Goal: Information Seeking & Learning: Learn about a topic

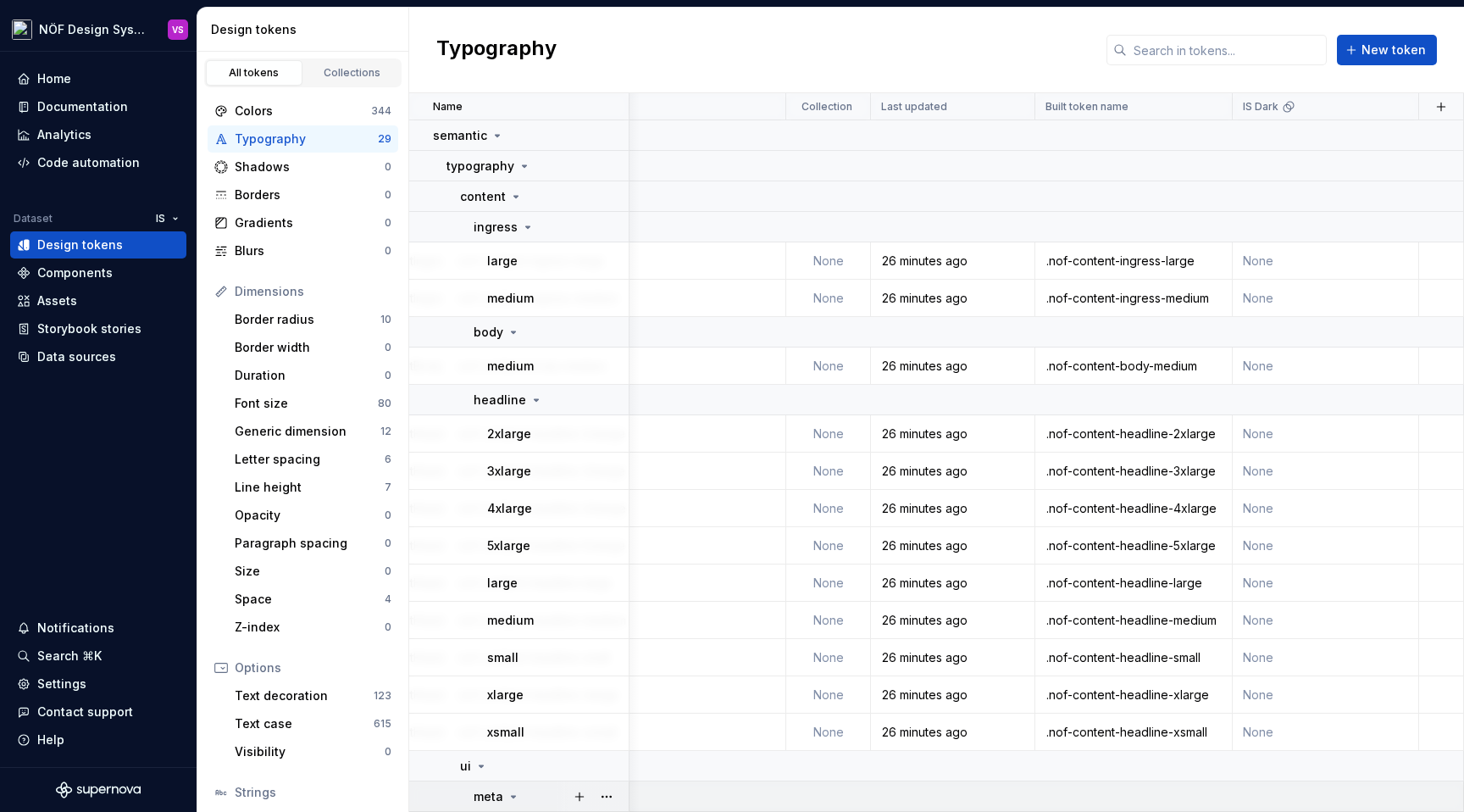
scroll to position [0, 835]
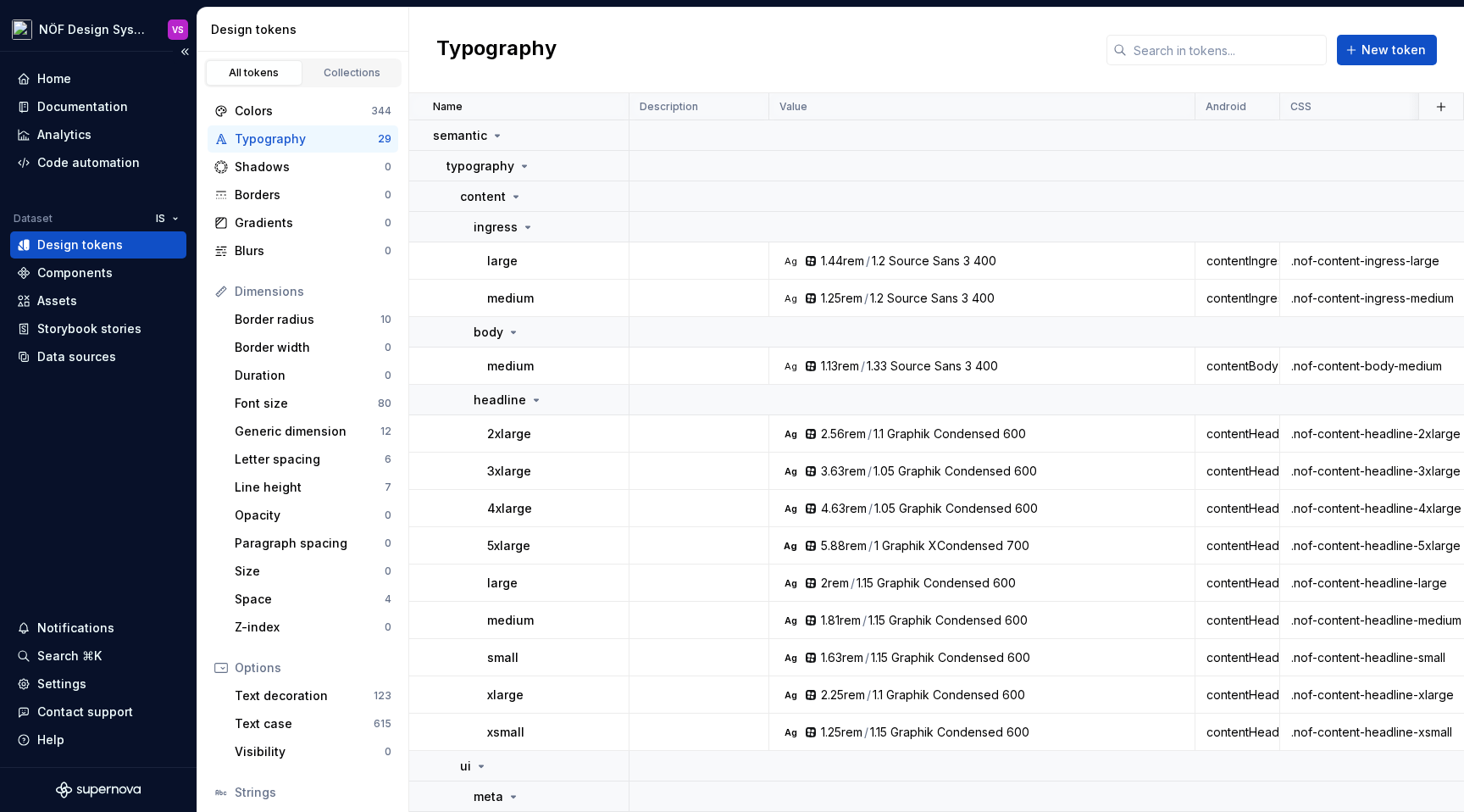
click at [130, 244] on div "Design tokens" at bounding box center [98, 245] width 163 height 17
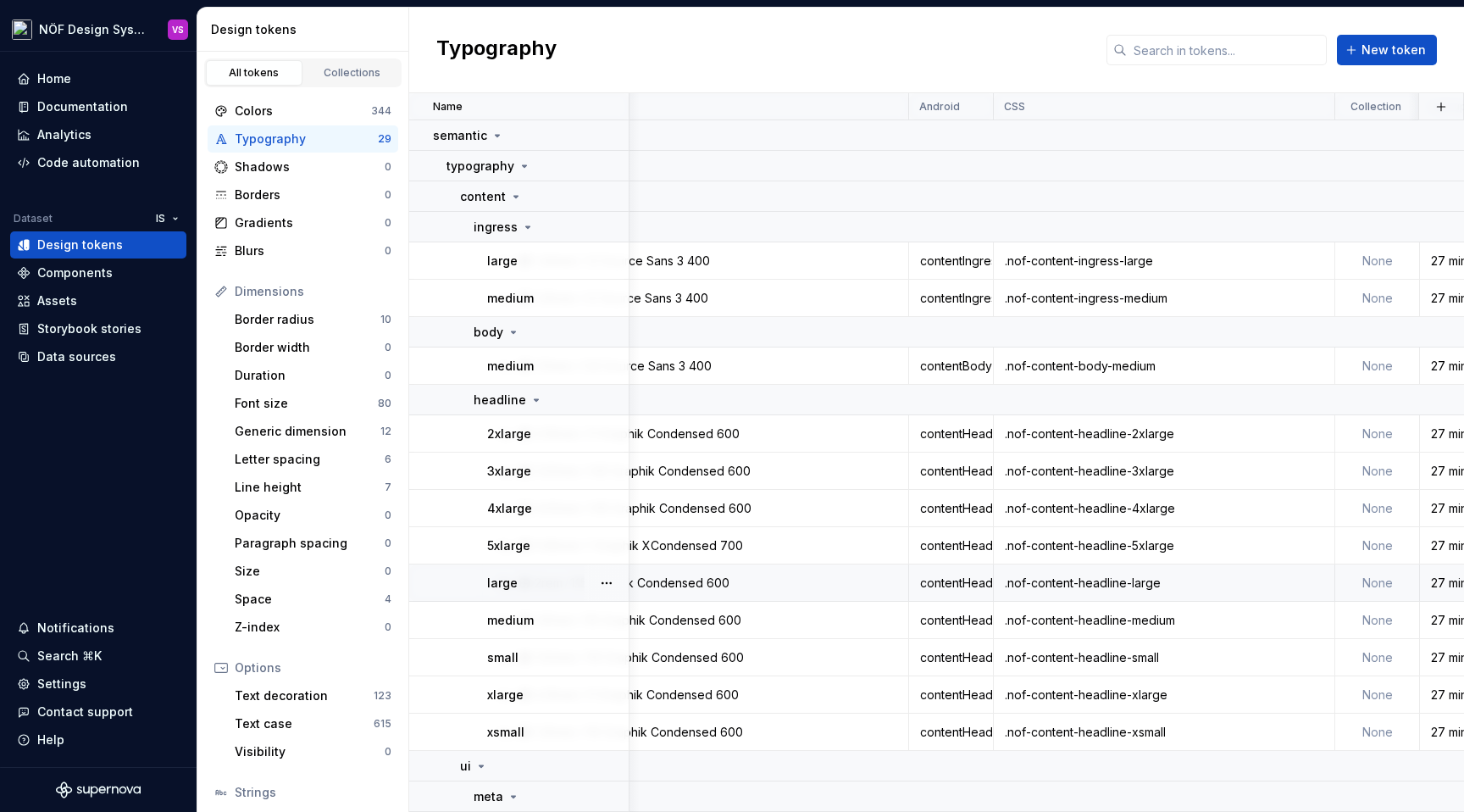
scroll to position [0, 312]
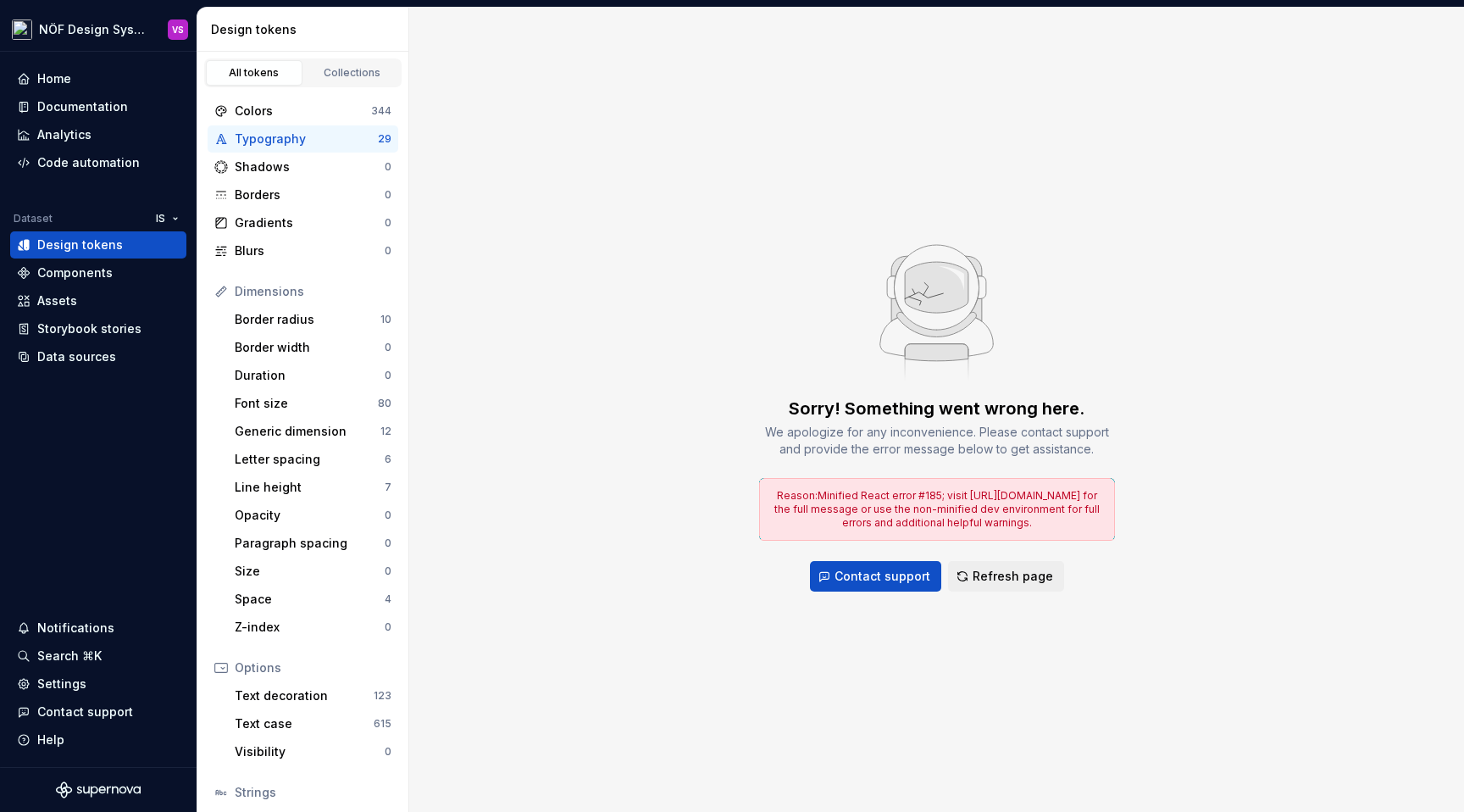
drag, startPoint x: 965, startPoint y: 112, endPoint x: 1071, endPoint y: 125, distance: 106.8
click at [1003, 574] on span "Refresh page" at bounding box center [1013, 576] width 81 height 17
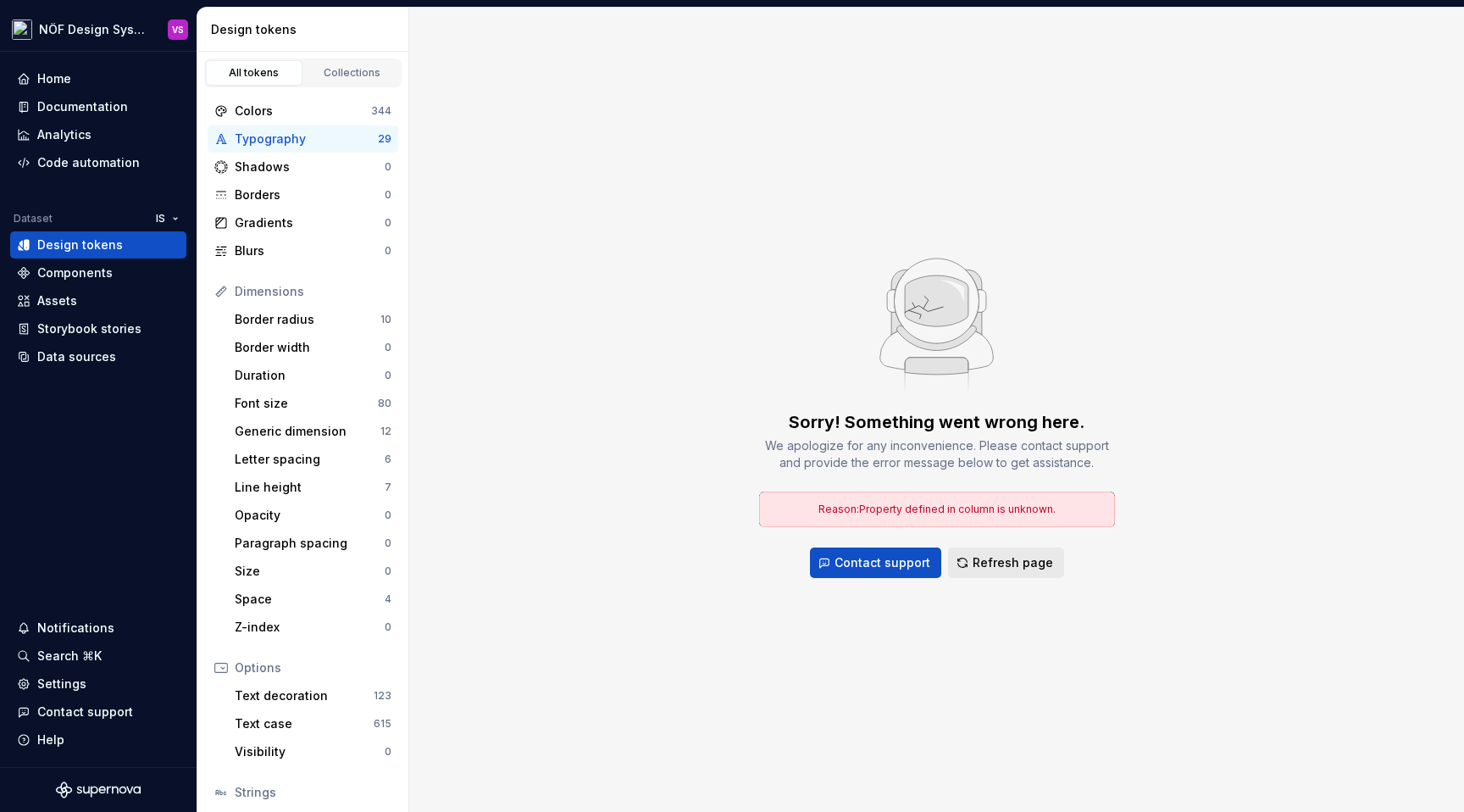
click at [1010, 561] on span "Refresh page" at bounding box center [1013, 563] width 81 height 17
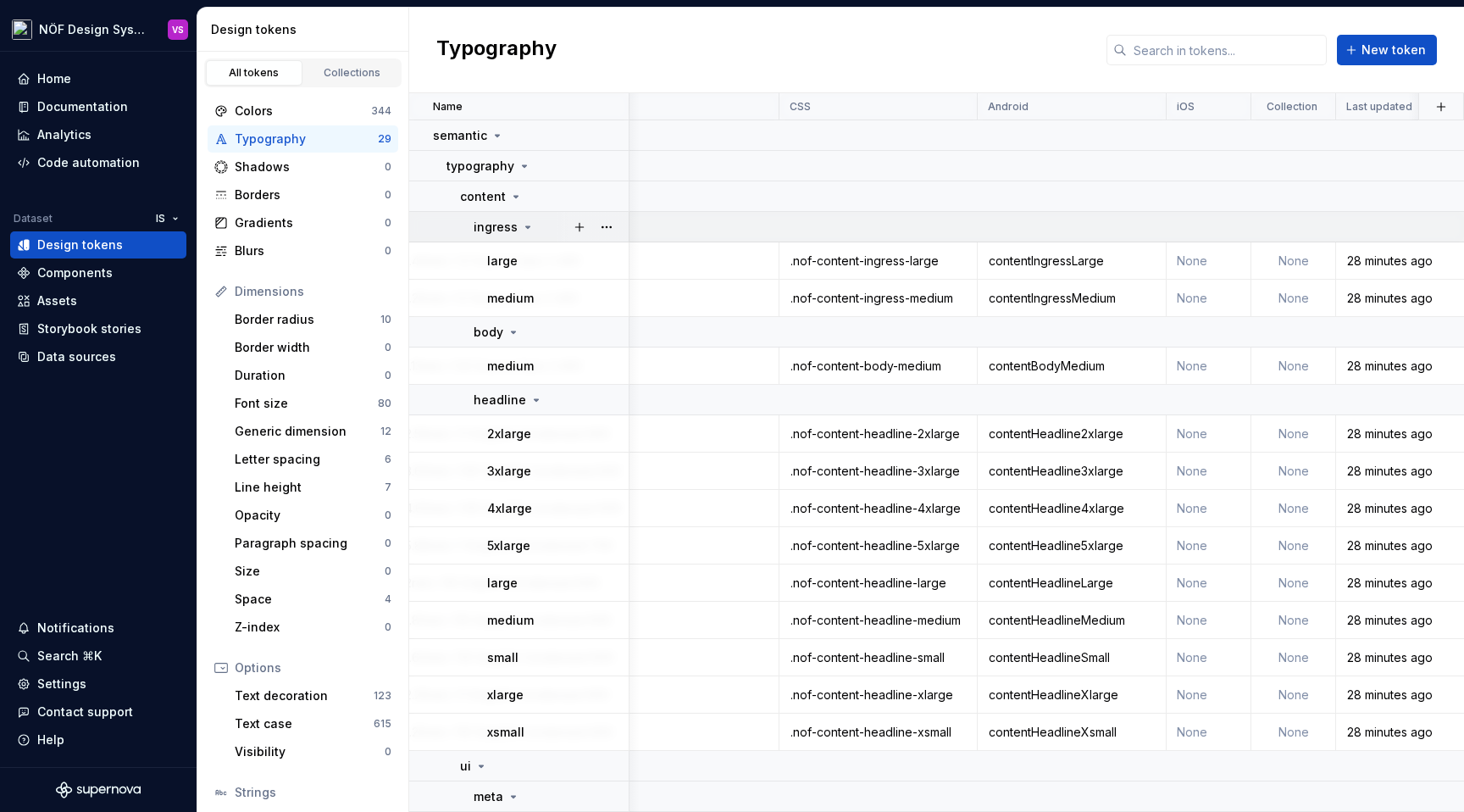
scroll to position [0, 419]
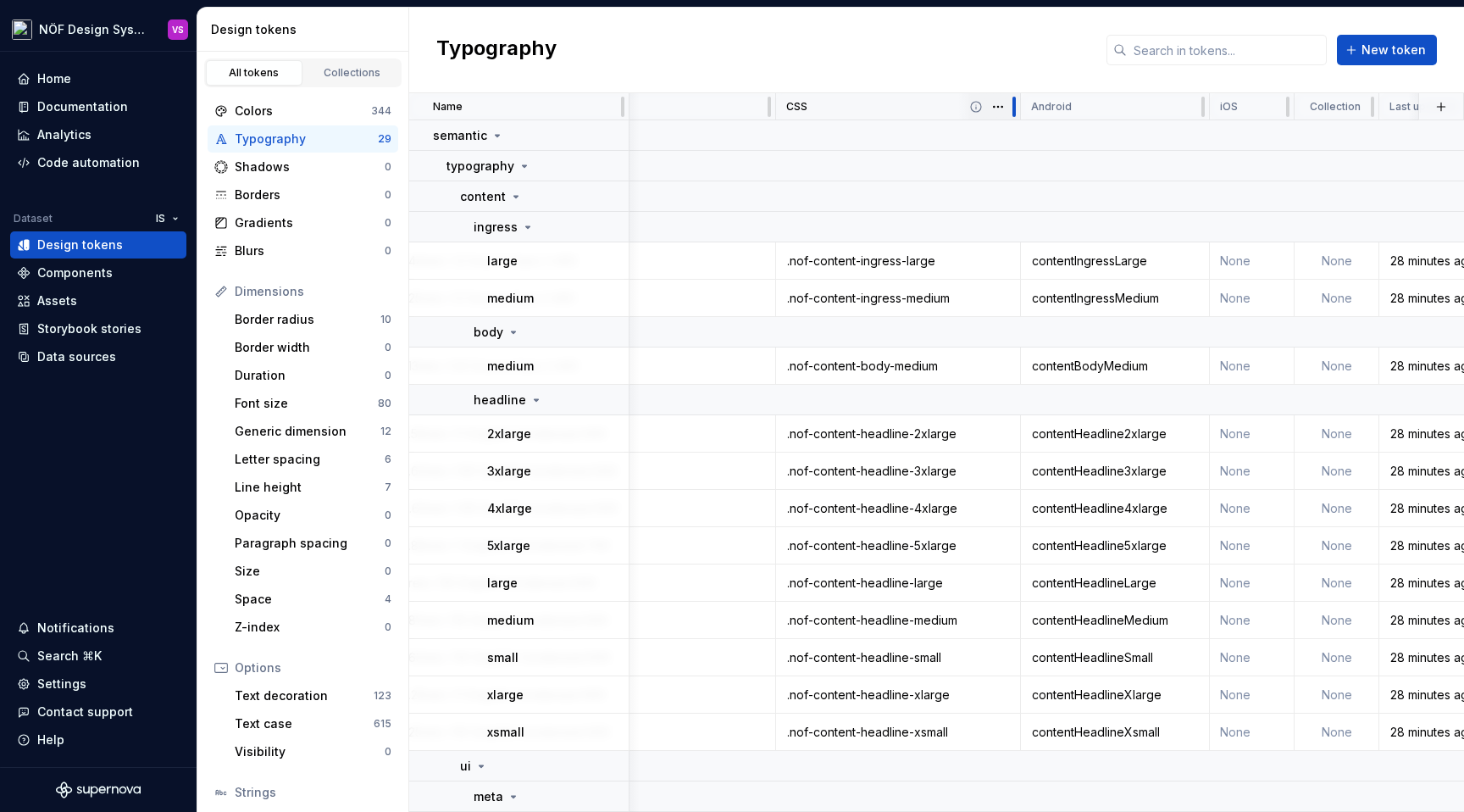
drag, startPoint x: 973, startPoint y: 104, endPoint x: 1020, endPoint y: 107, distance: 47.1
click at [1020, 107] on div at bounding box center [1014, 106] width 14 height 27
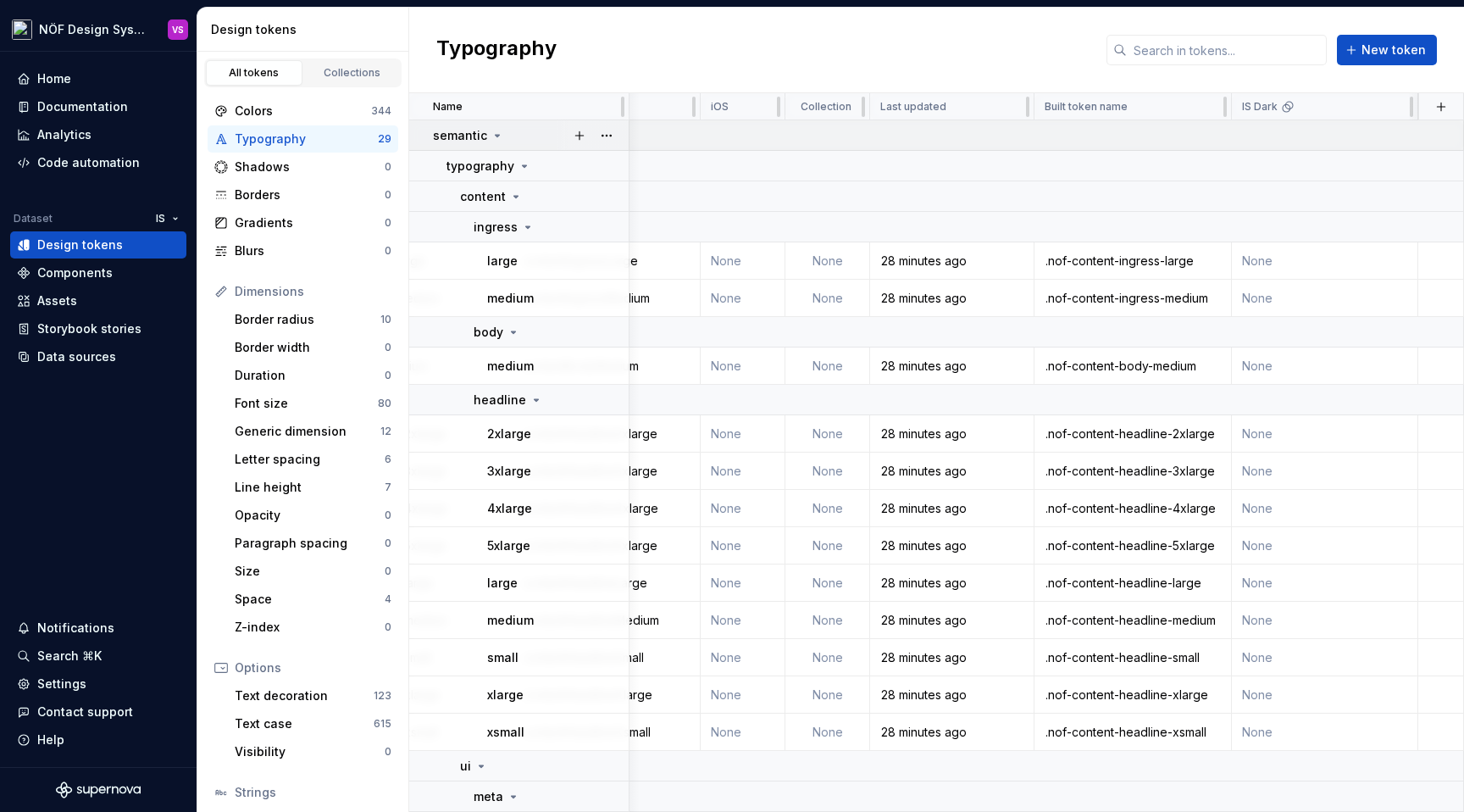
scroll to position [0, 928]
click at [1066, 254] on div ".nof-content-ingress-large" at bounding box center [1134, 260] width 195 height 17
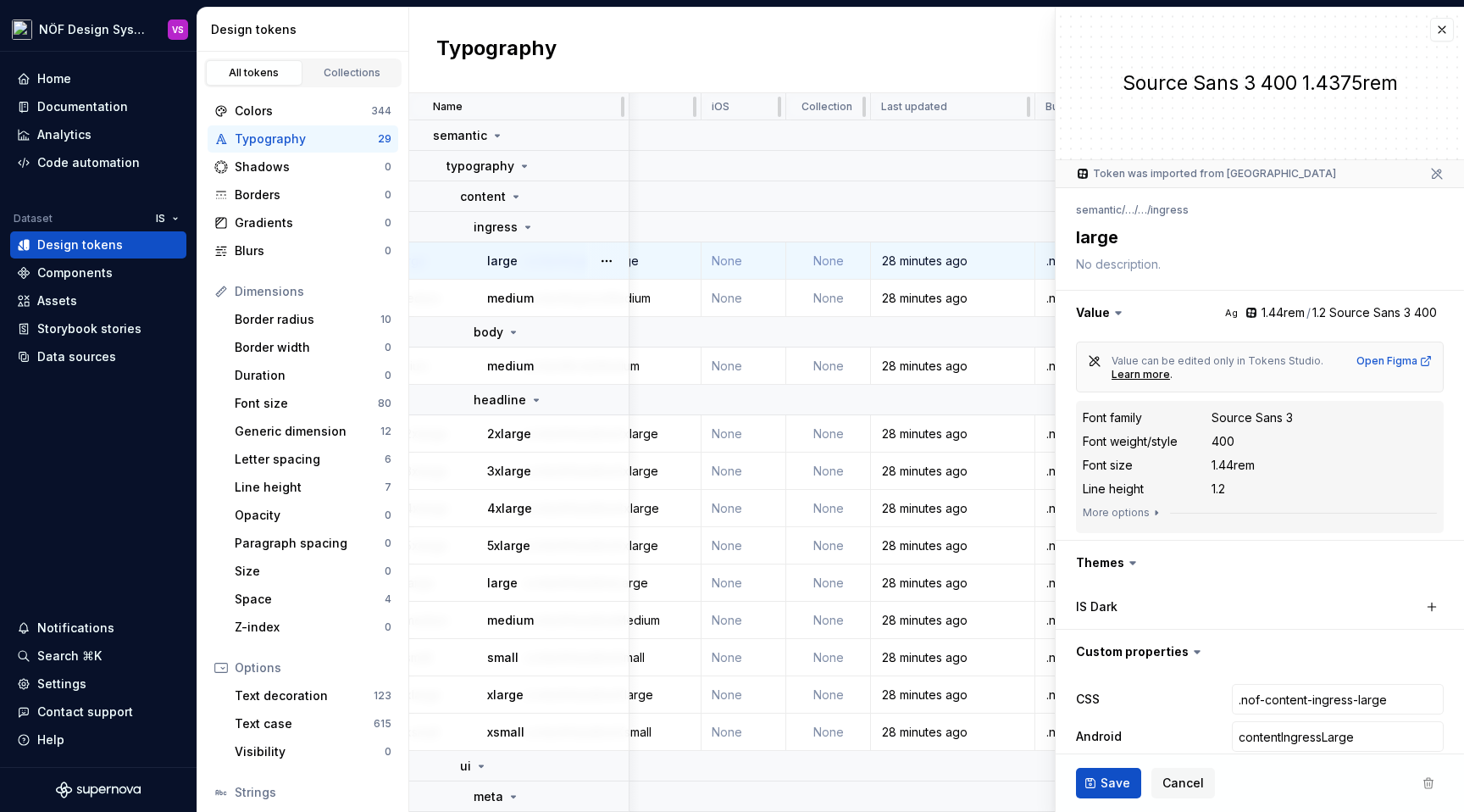
type textarea "*"
click at [1434, 24] on button "button" at bounding box center [1443, 30] width 24 height 24
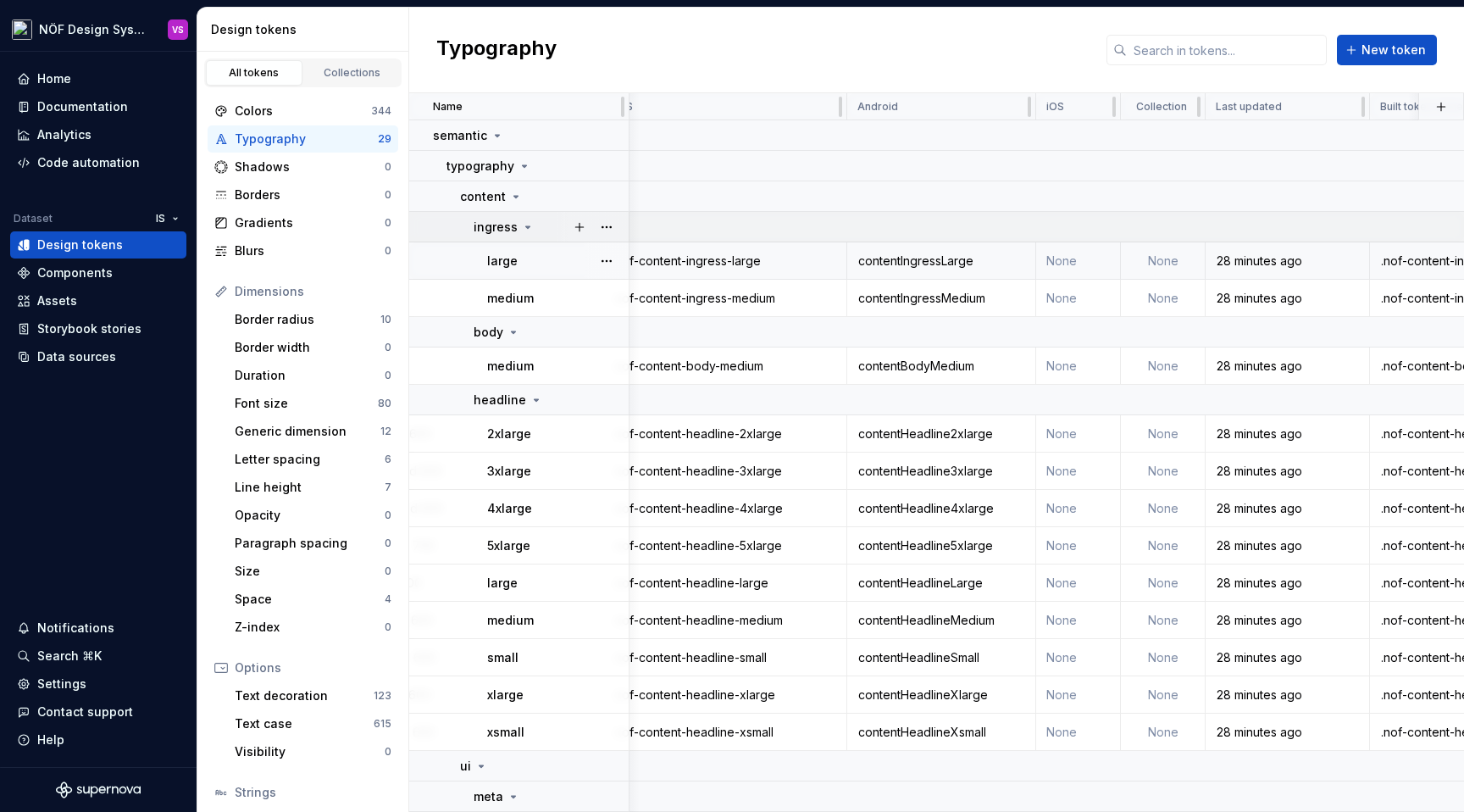
scroll to position [0, 596]
click at [151, 244] on div "Design tokens" at bounding box center [98, 245] width 163 height 17
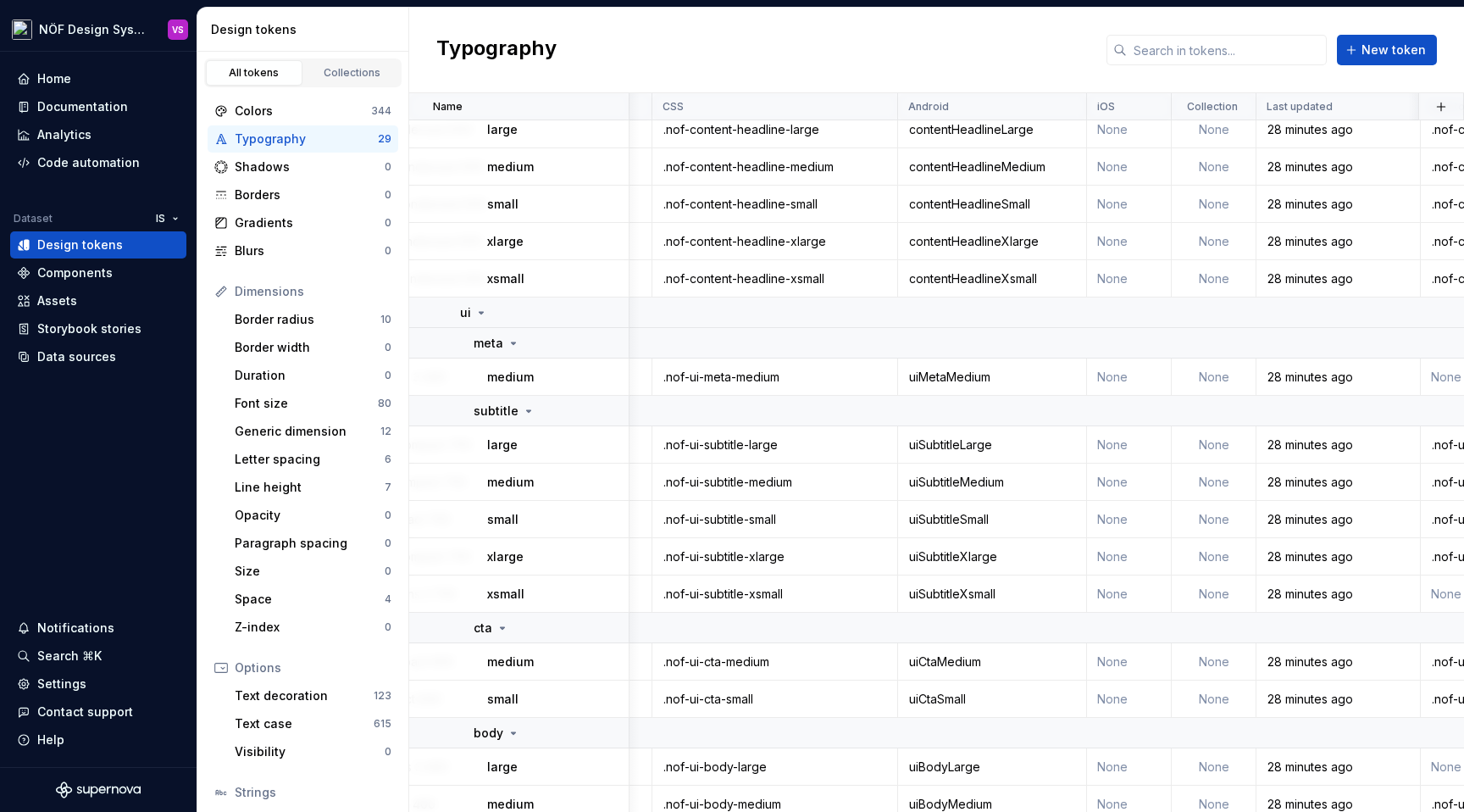
scroll to position [453, 510]
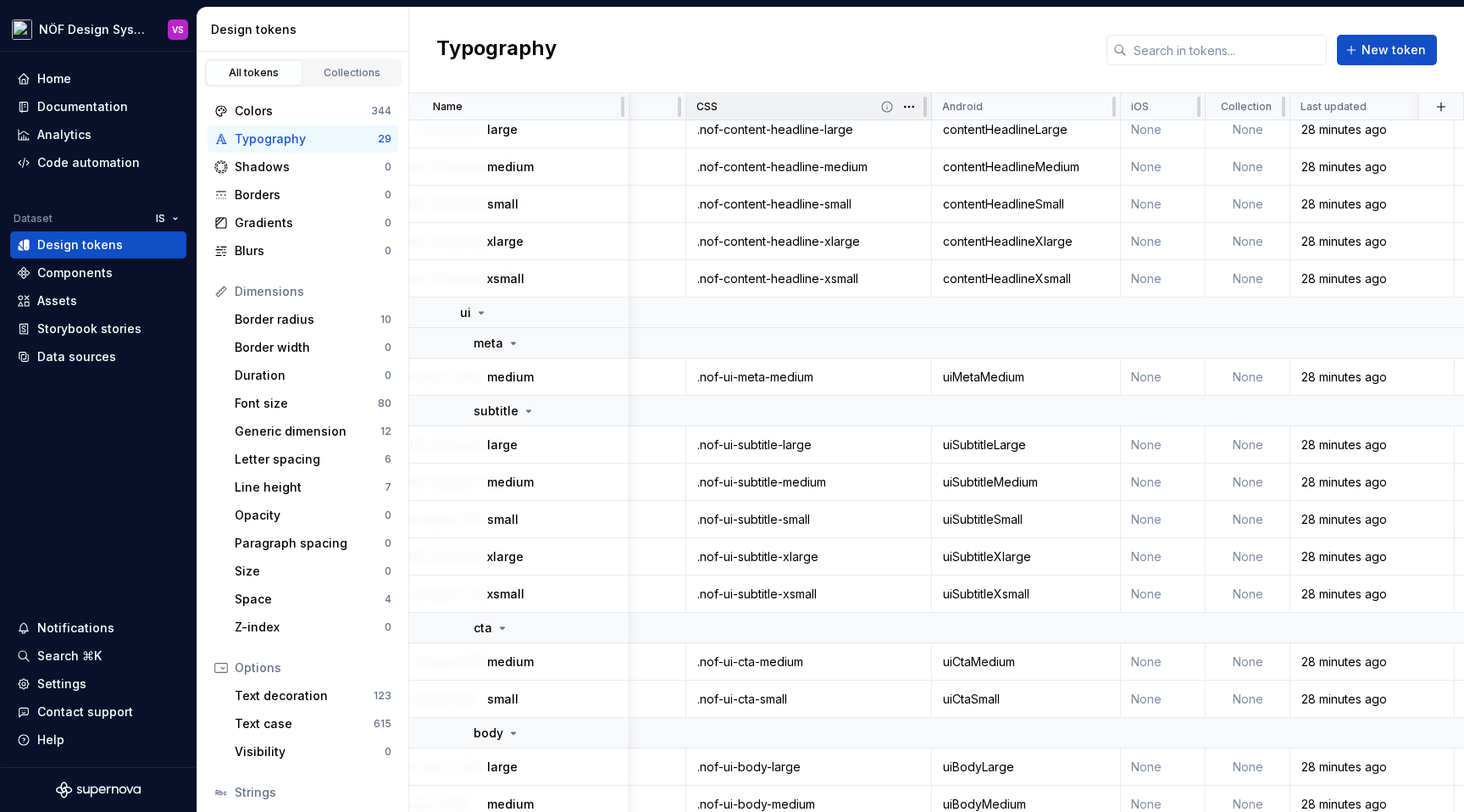
click at [751, 108] on div "CSS" at bounding box center [808, 107] width 224 height 14
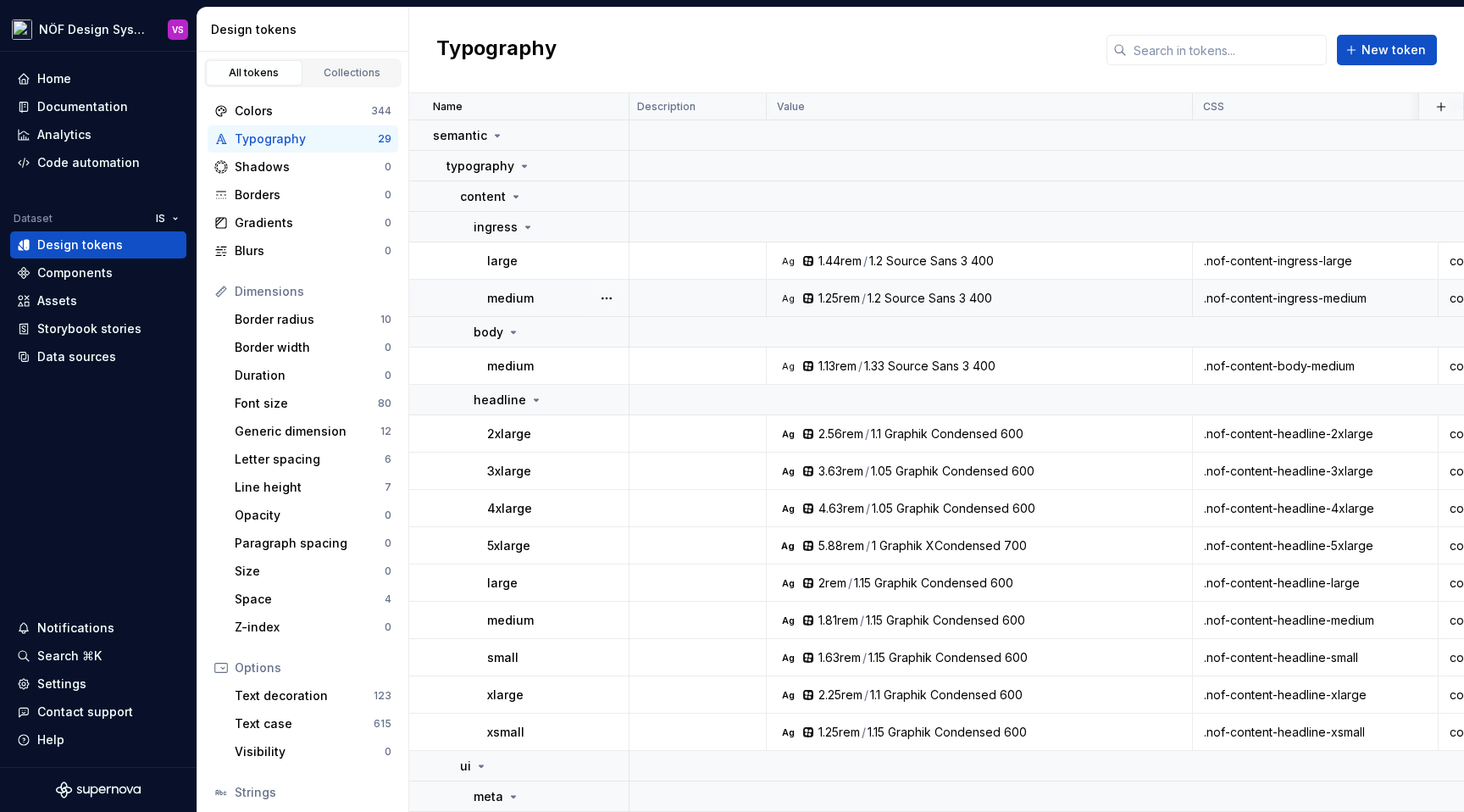
scroll to position [0, 0]
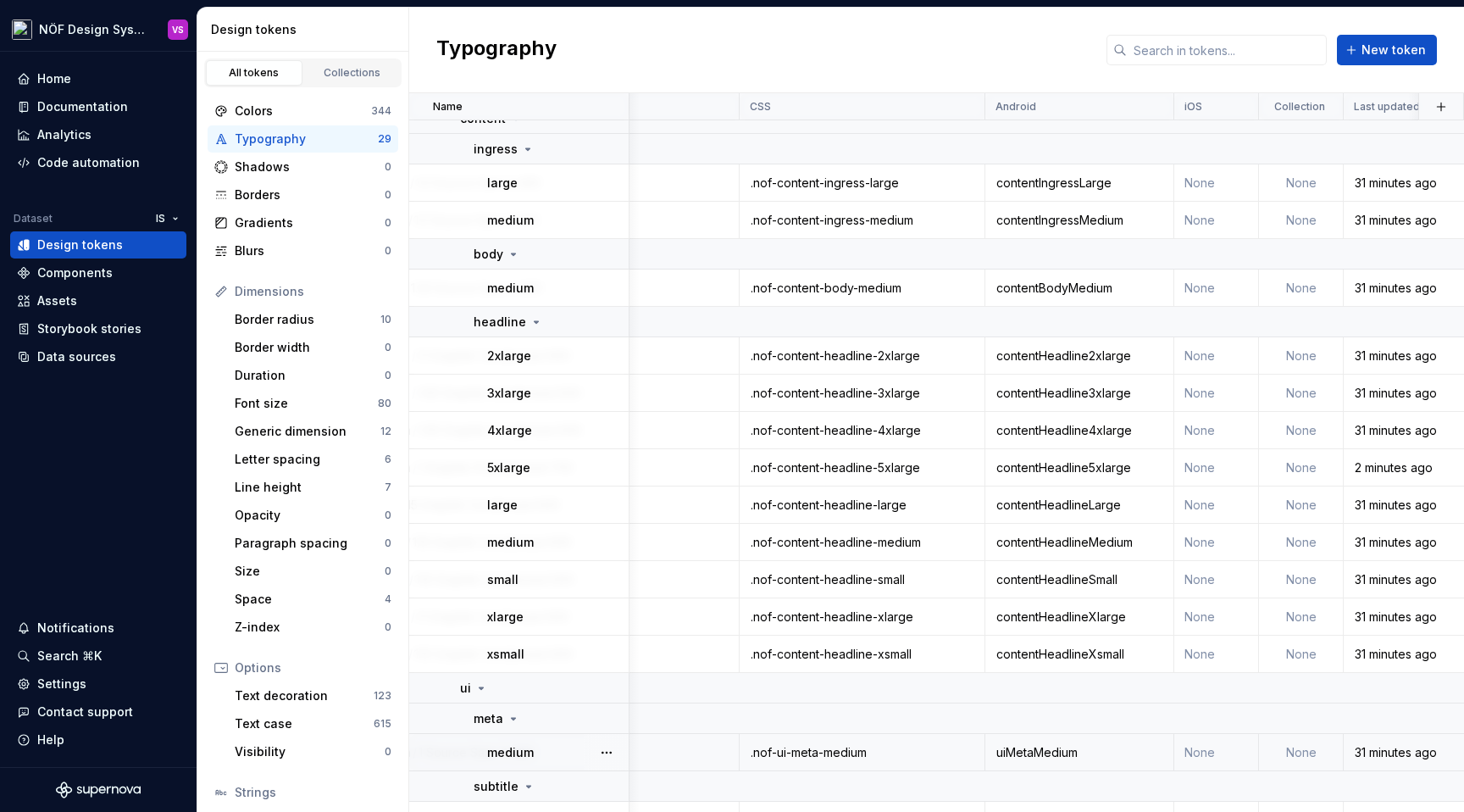
scroll to position [0, 456]
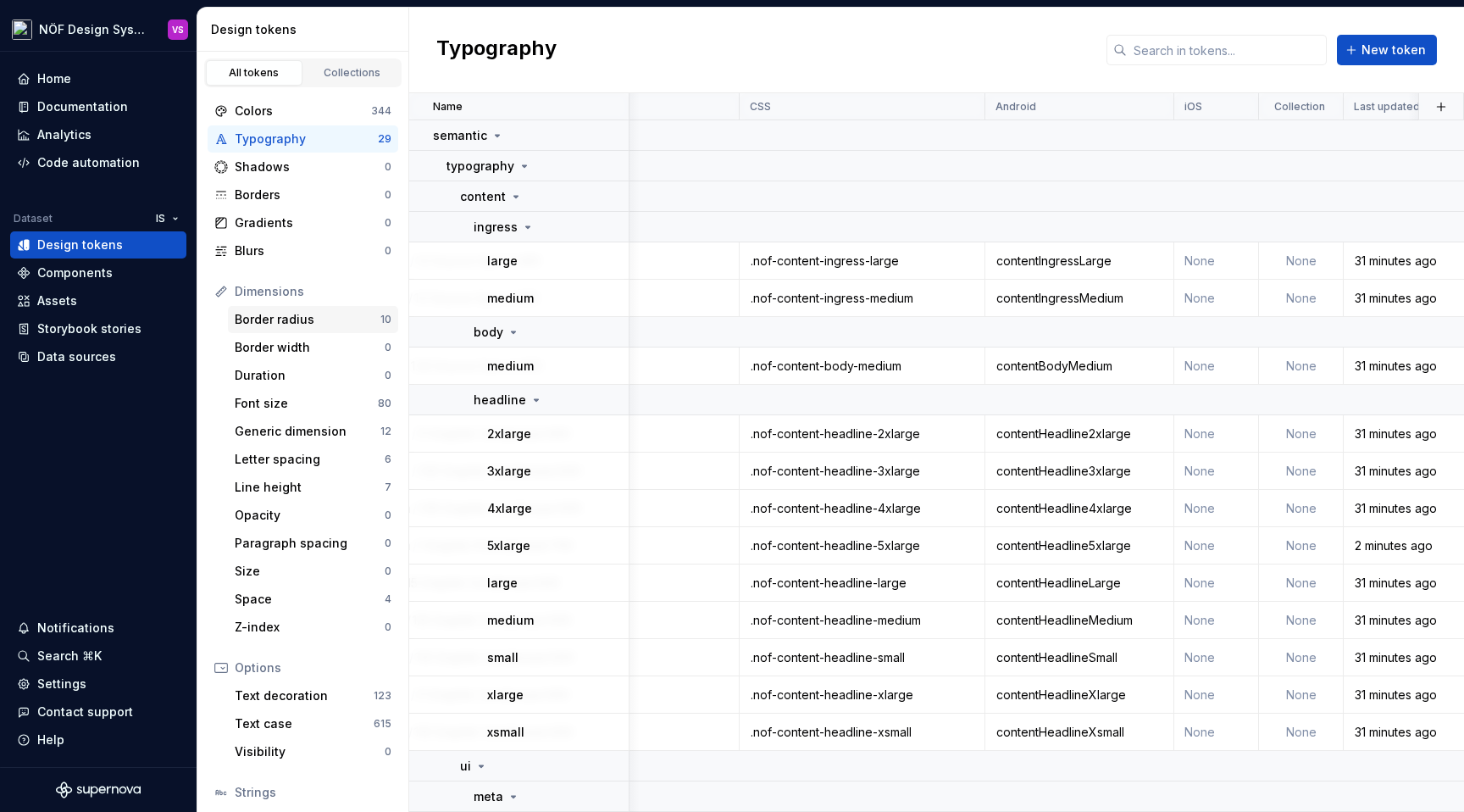
click at [287, 325] on div "Border radius" at bounding box center [307, 319] width 146 height 17
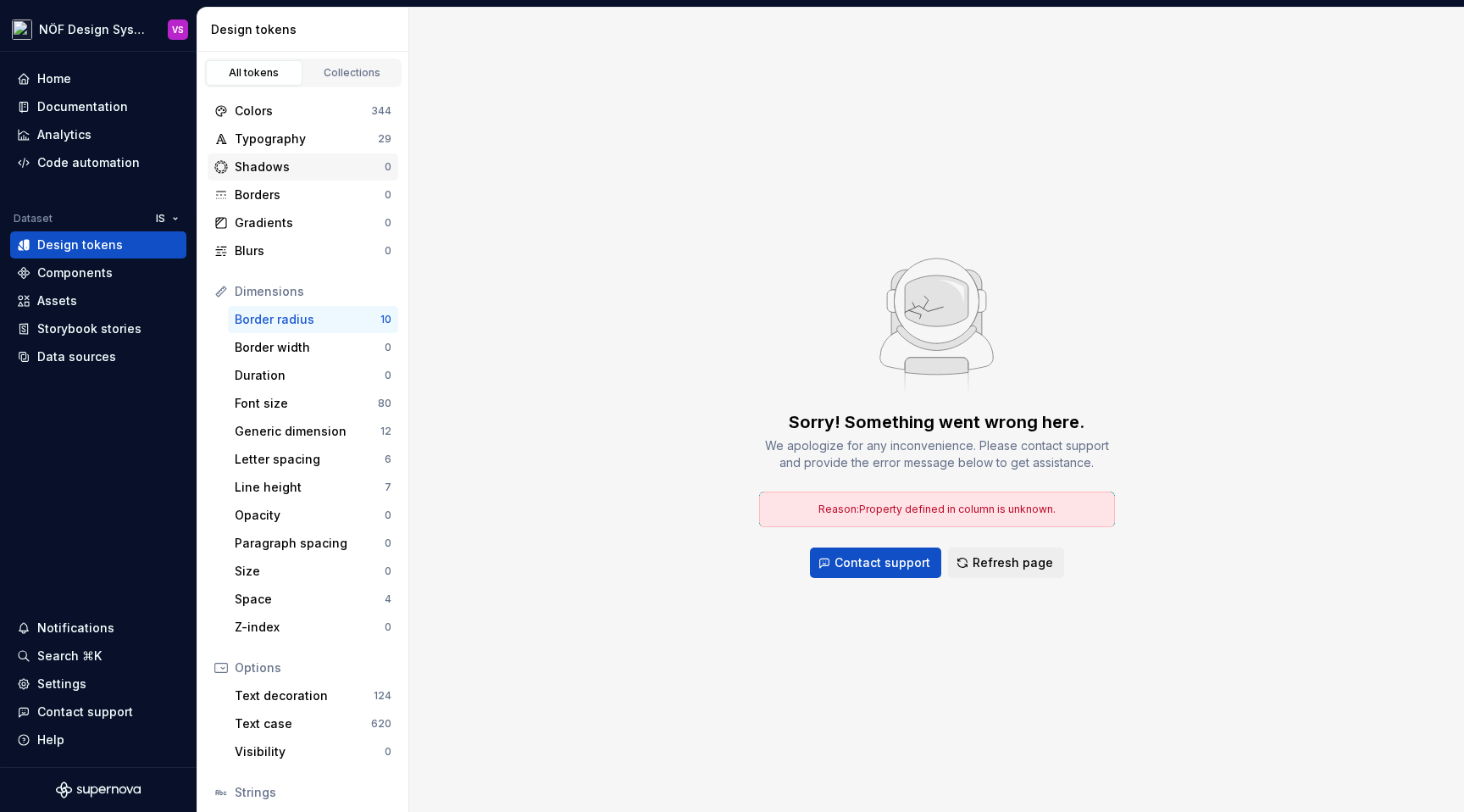
click at [328, 168] on div "Shadows" at bounding box center [309, 166] width 150 height 17
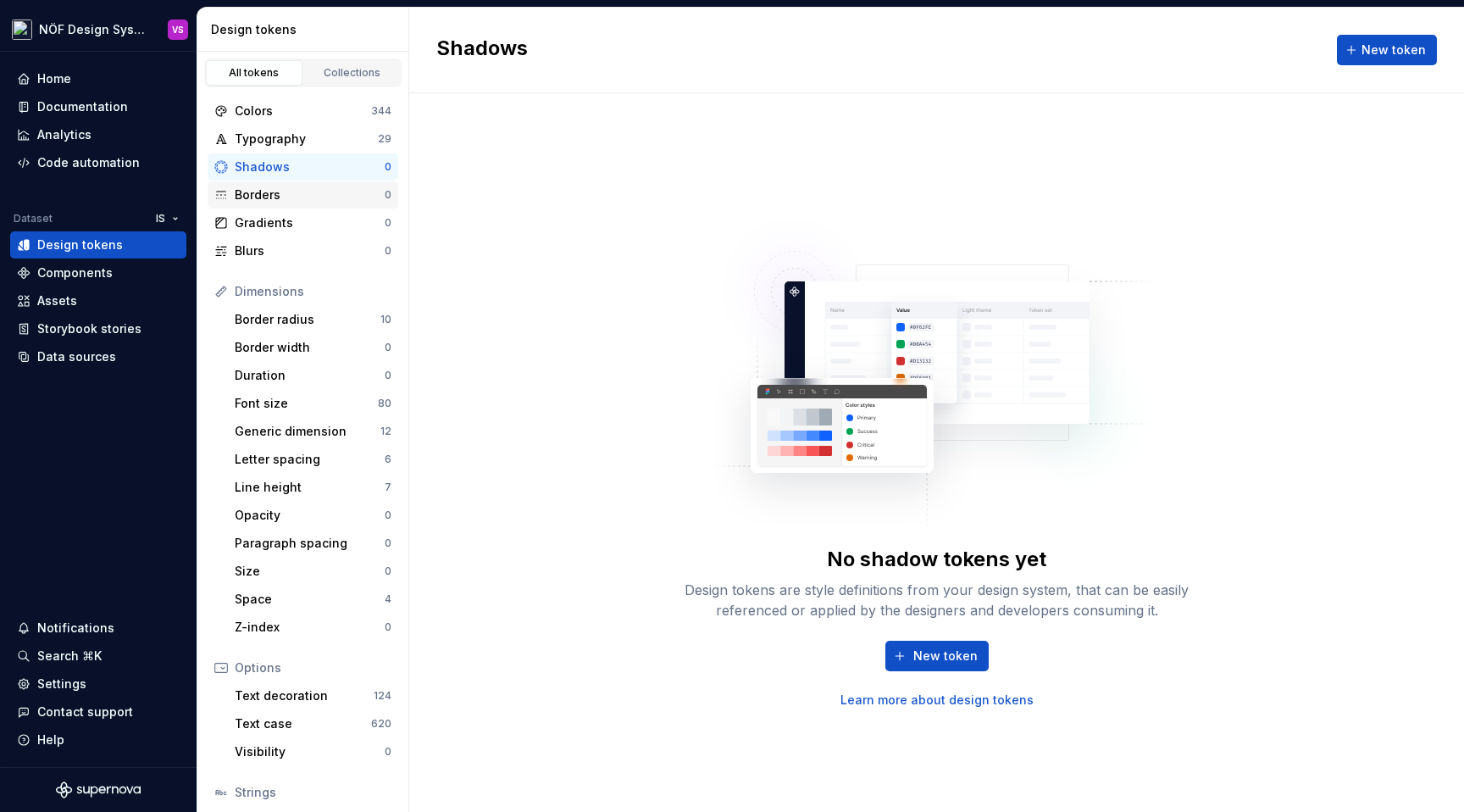
click at [314, 195] on div "Borders" at bounding box center [309, 194] width 150 height 17
click at [306, 215] on div "Gradients" at bounding box center [309, 222] width 150 height 17
click at [296, 245] on div "Blurs" at bounding box center [309, 251] width 150 height 17
click at [316, 317] on div "Border radius" at bounding box center [307, 319] width 146 height 17
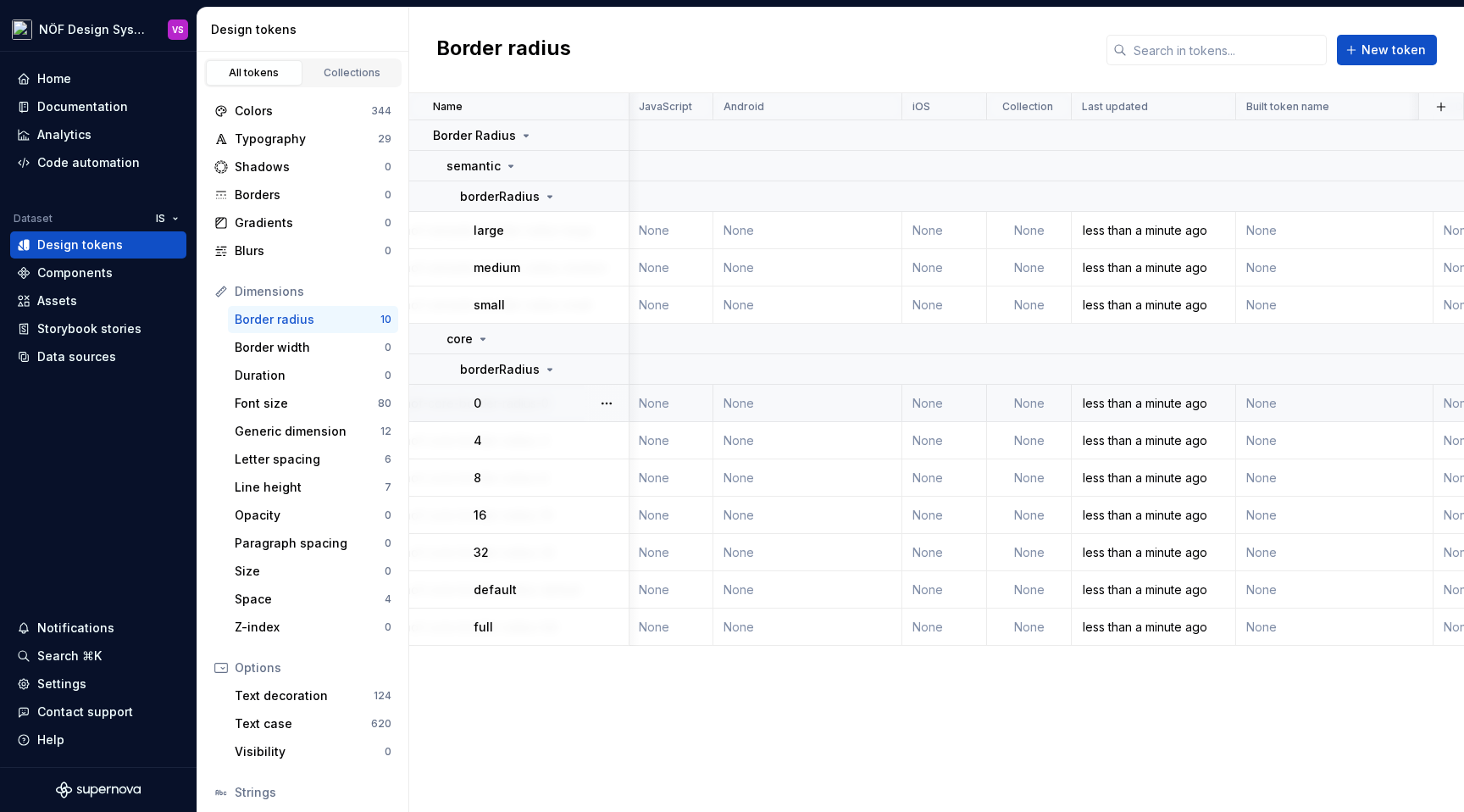
scroll to position [0, 928]
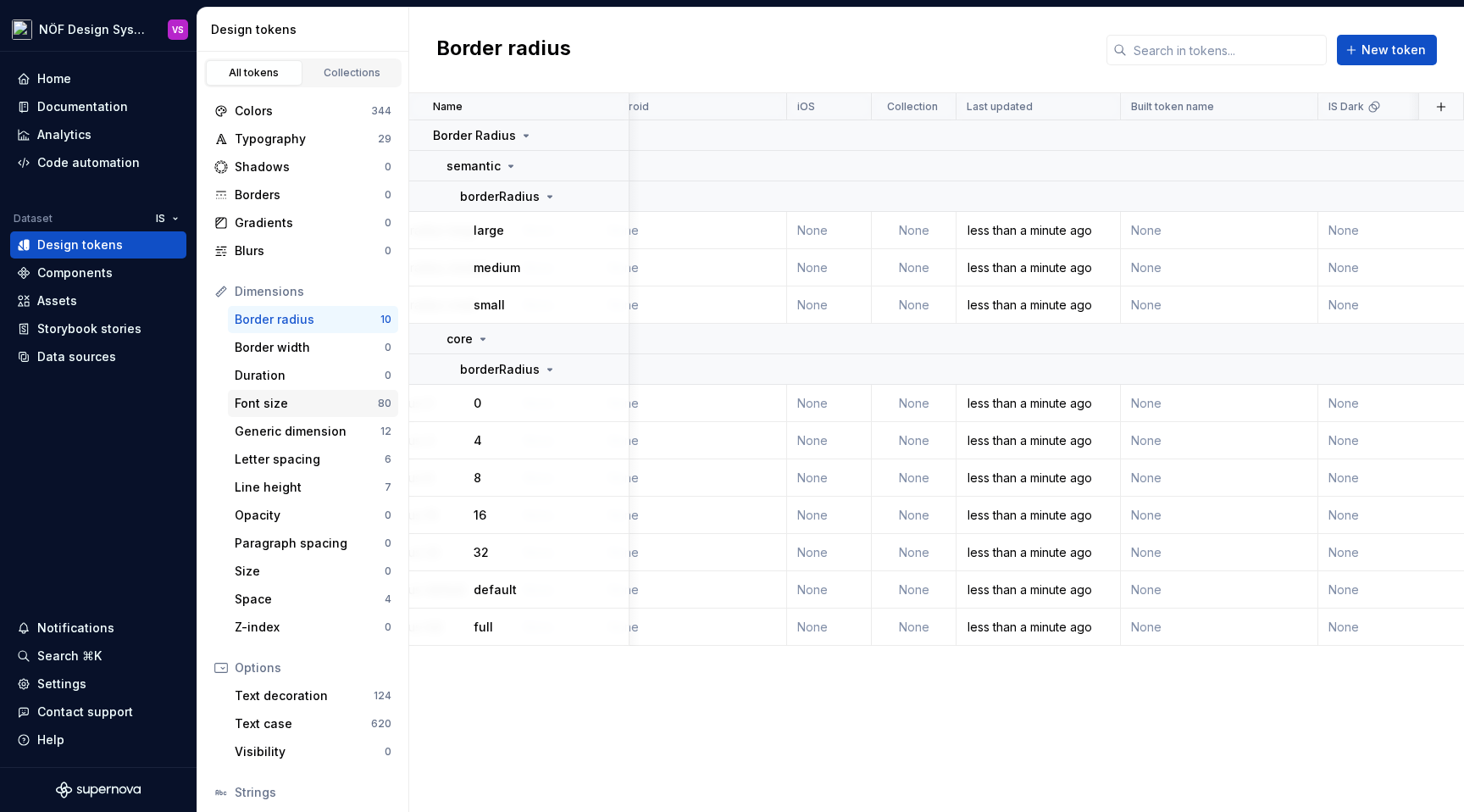
click at [264, 405] on div "Font size" at bounding box center [306, 404] width 143 height 17
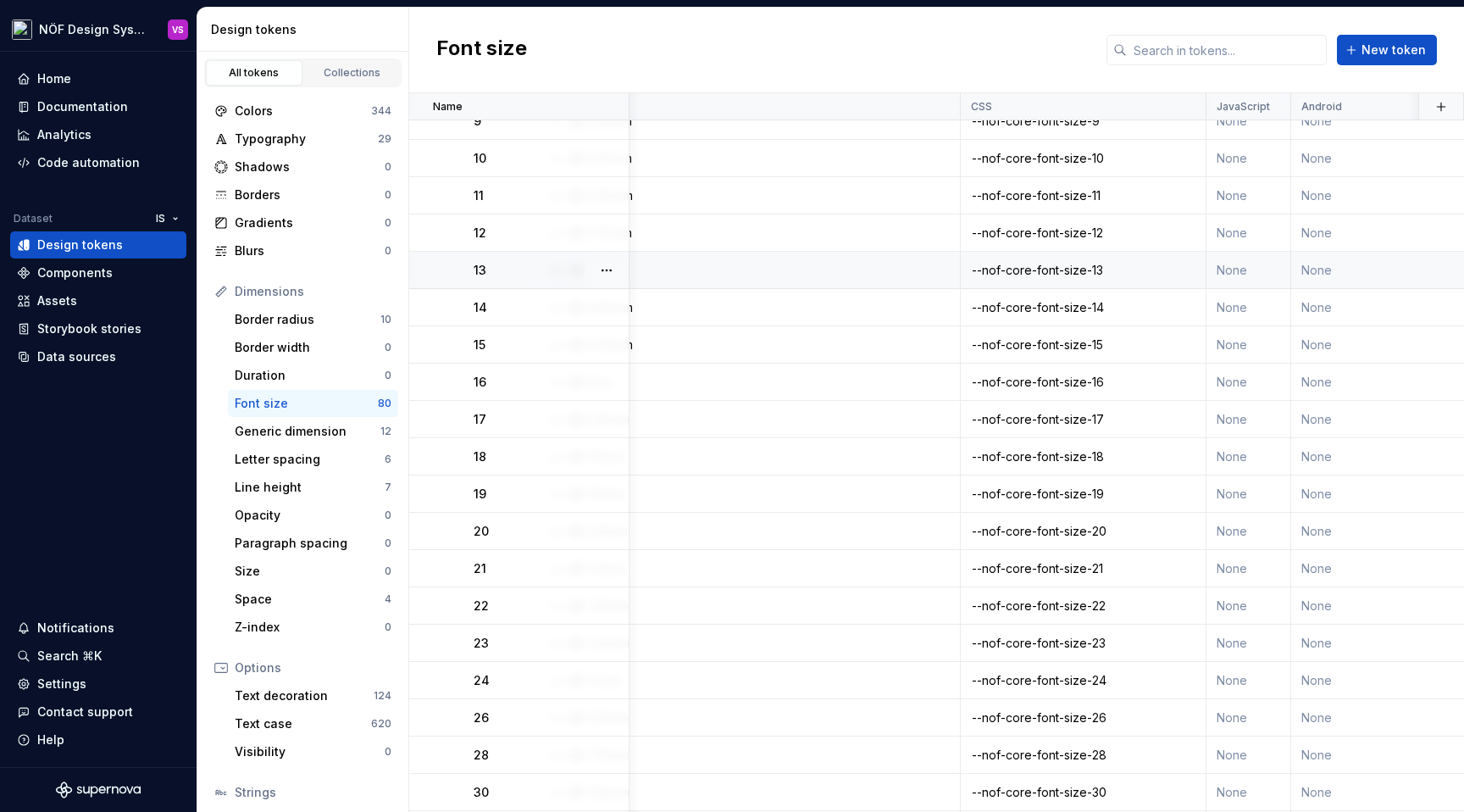
scroll to position [147, 197]
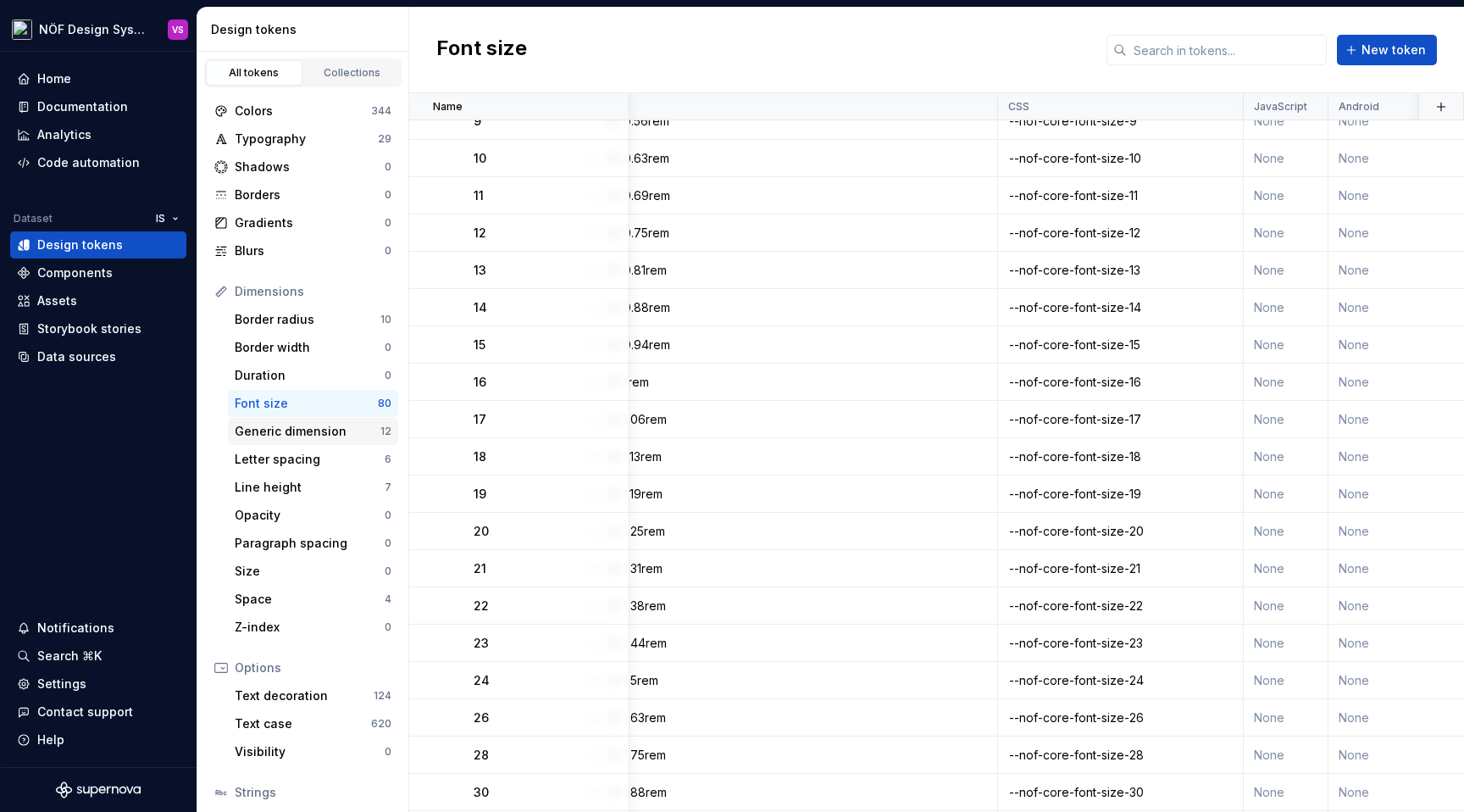
click at [346, 433] on div "Generic dimension" at bounding box center [307, 432] width 146 height 17
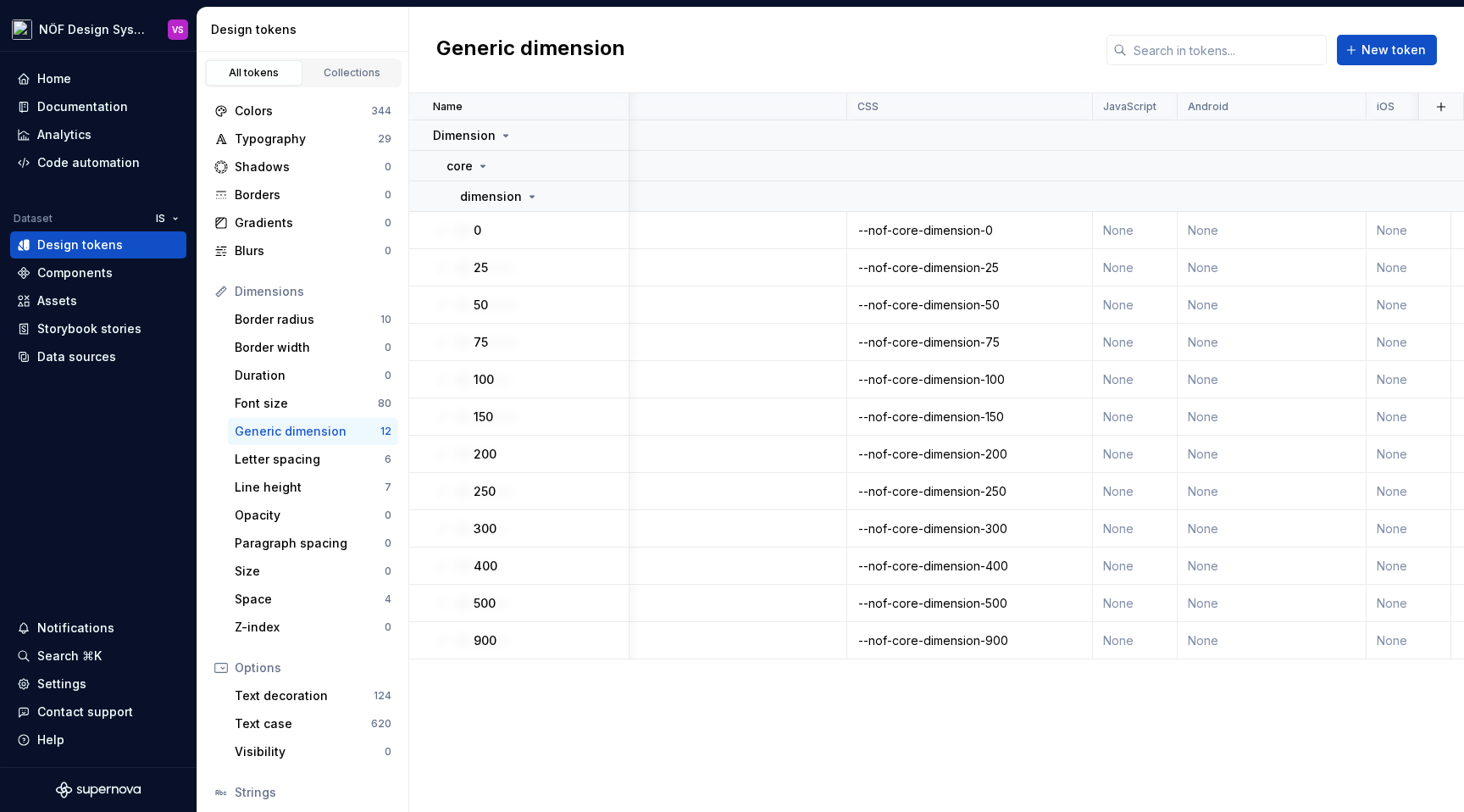
scroll to position [0, 349]
click at [324, 492] on div "Line height" at bounding box center [309, 487] width 150 height 17
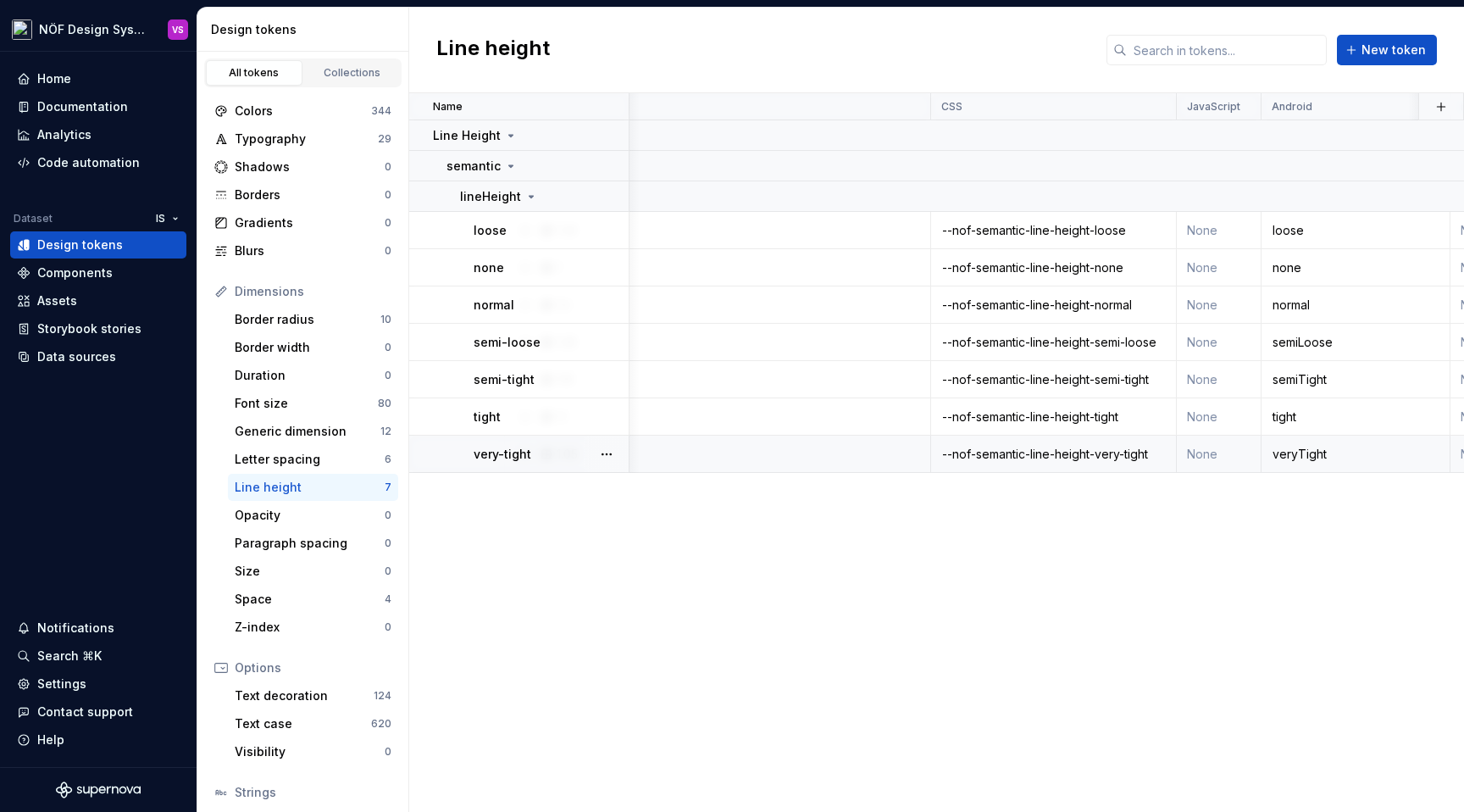
scroll to position [0, 266]
click at [287, 596] on div "Space" at bounding box center [309, 599] width 150 height 17
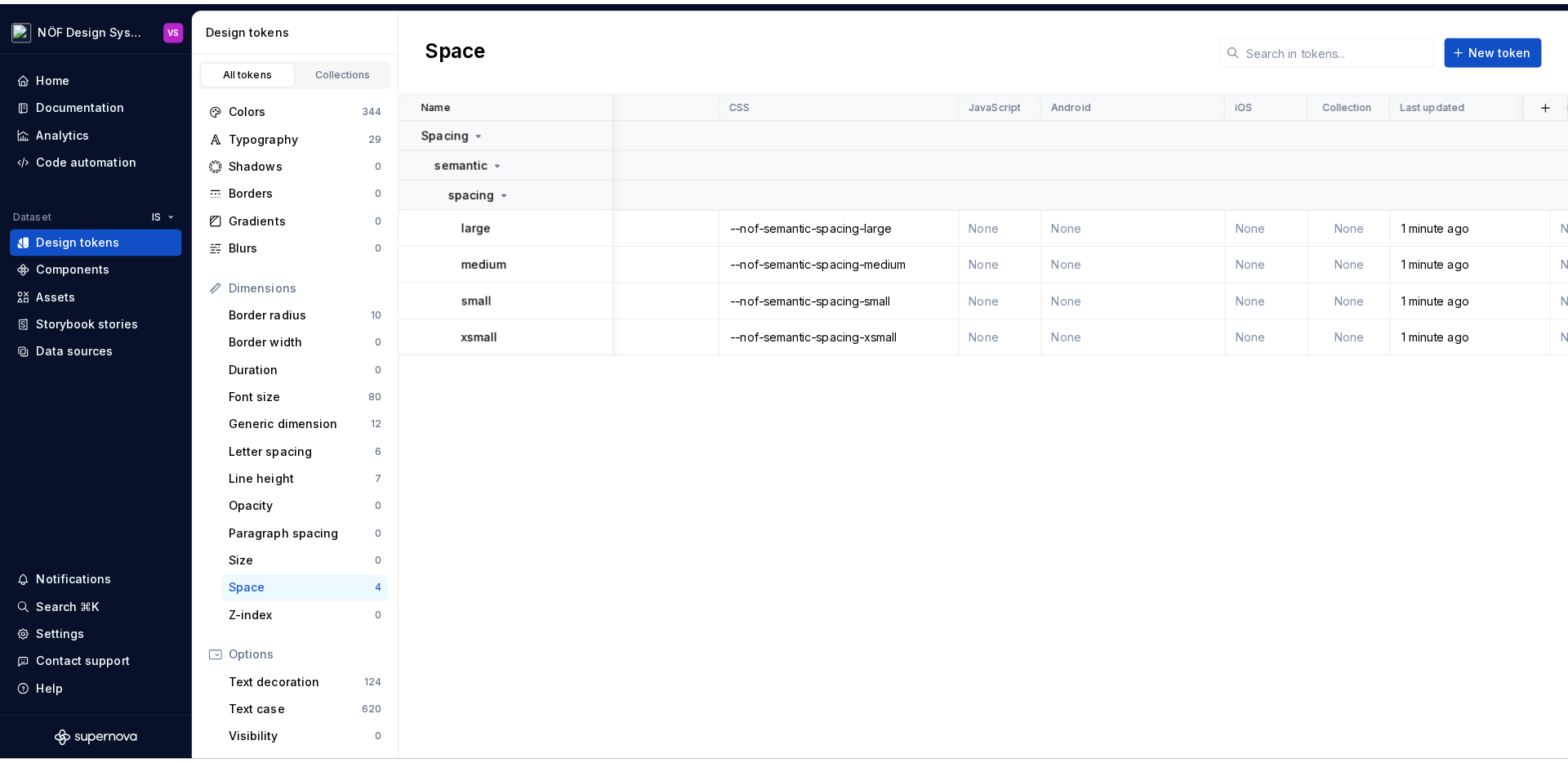
scroll to position [0, 440]
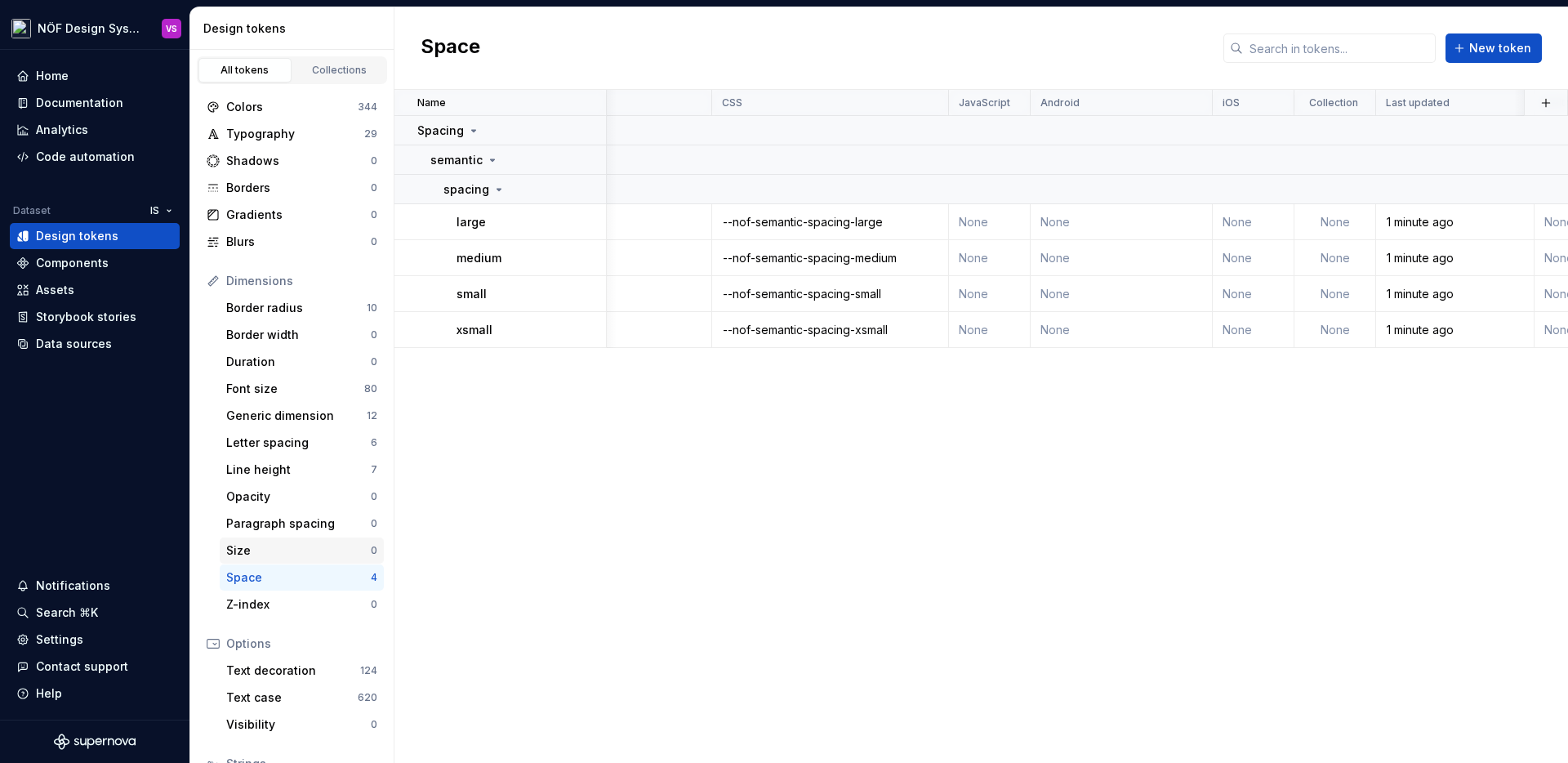
click at [298, 543] on div "Size" at bounding box center [298, 551] width 144 height 16
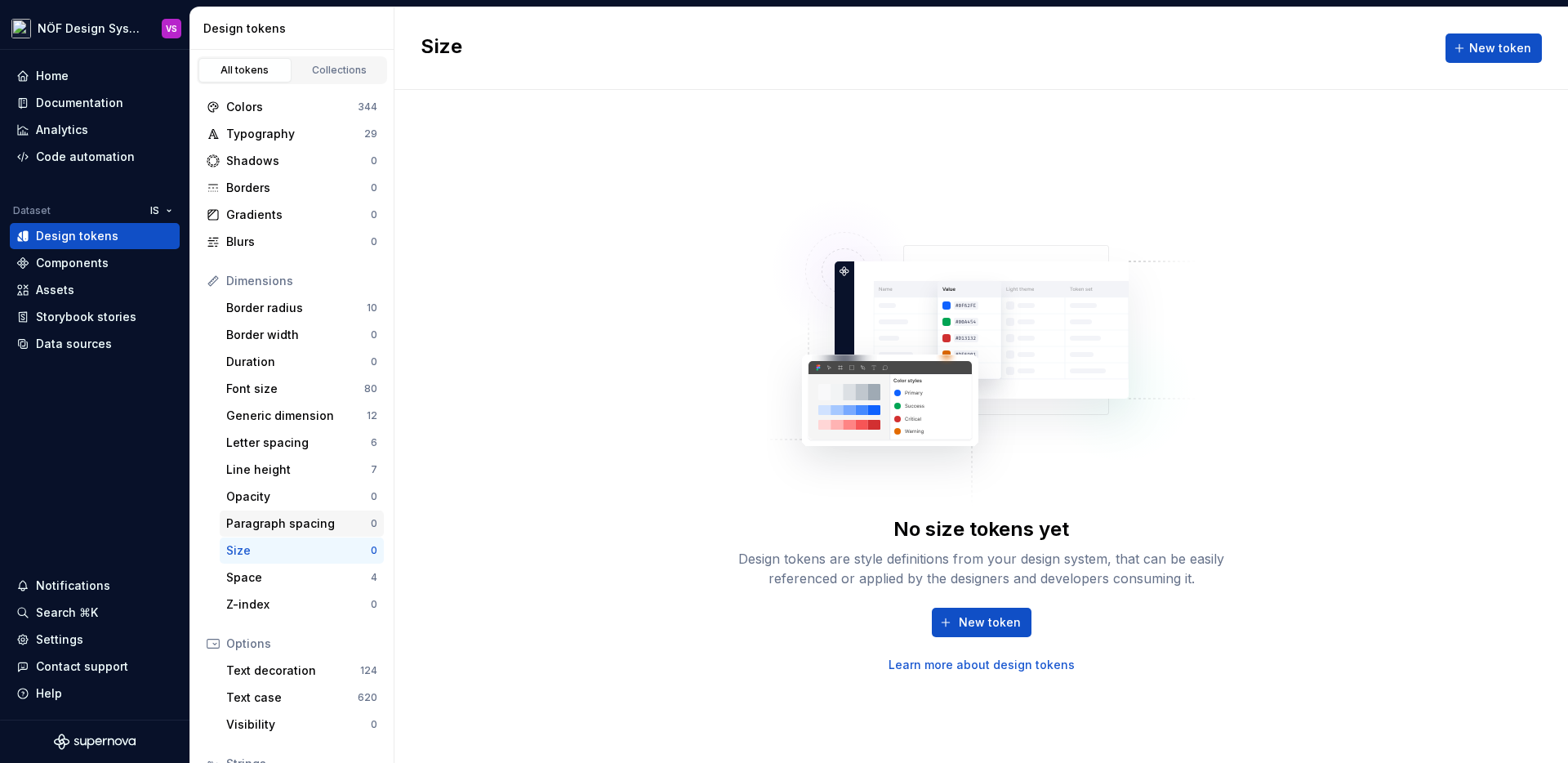
click at [310, 521] on div "Paragraph spacing" at bounding box center [298, 524] width 144 height 16
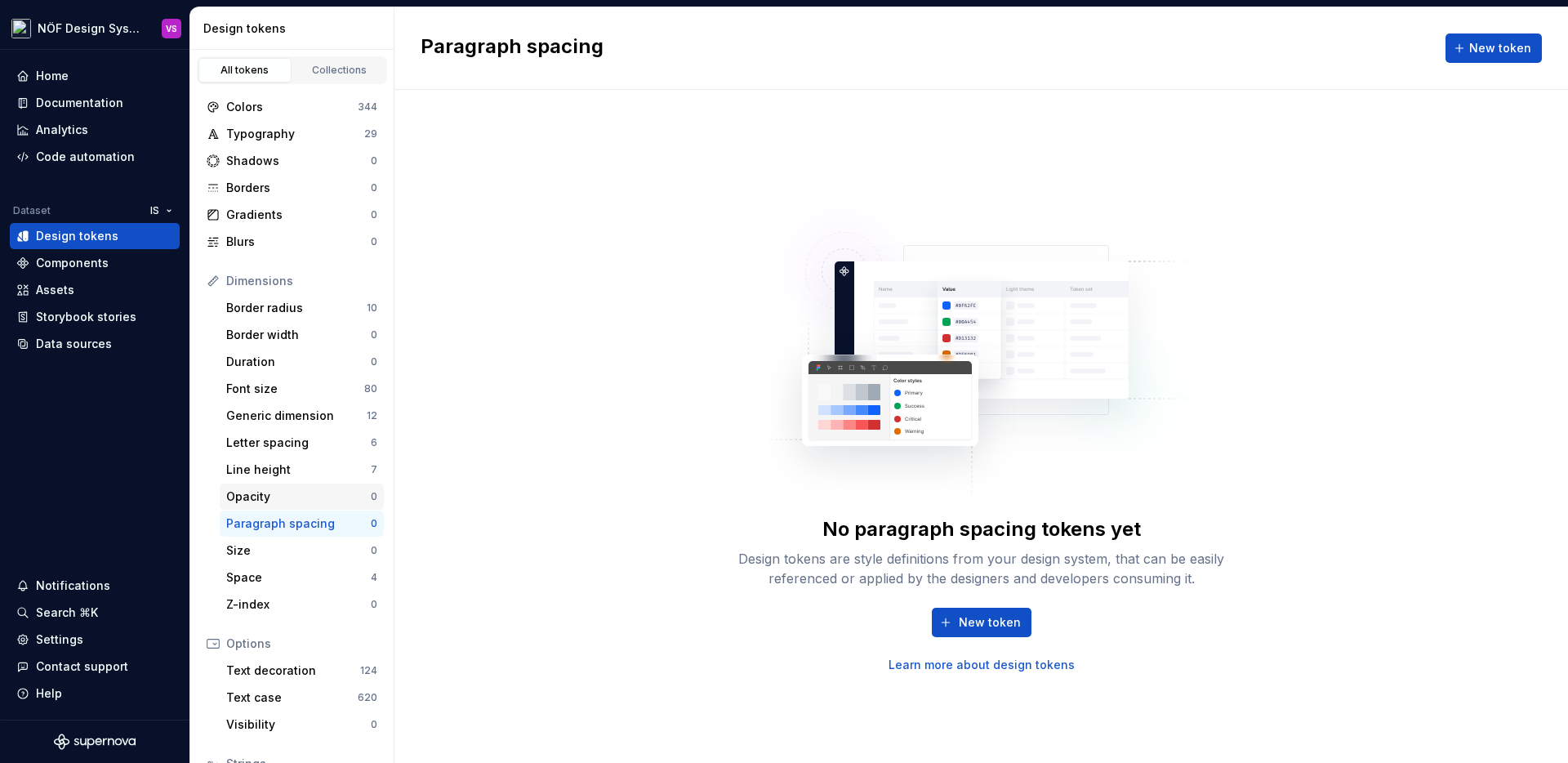
click at [313, 494] on div "Opacity" at bounding box center [298, 497] width 144 height 16
click at [321, 468] on div "Line height" at bounding box center [298, 470] width 144 height 16
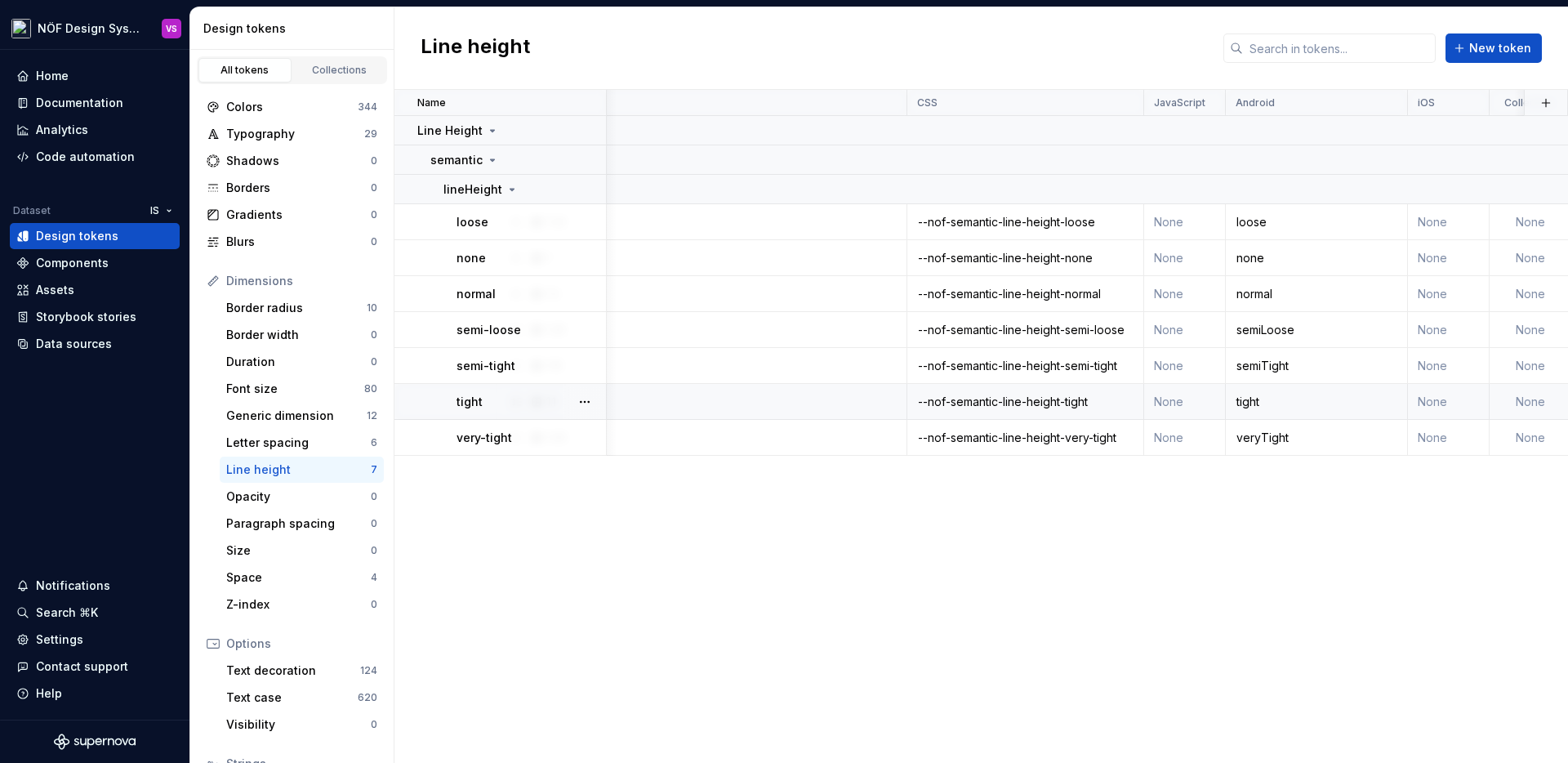
scroll to position [0, 247]
click at [300, 443] on div "Letter spacing" at bounding box center [298, 443] width 144 height 16
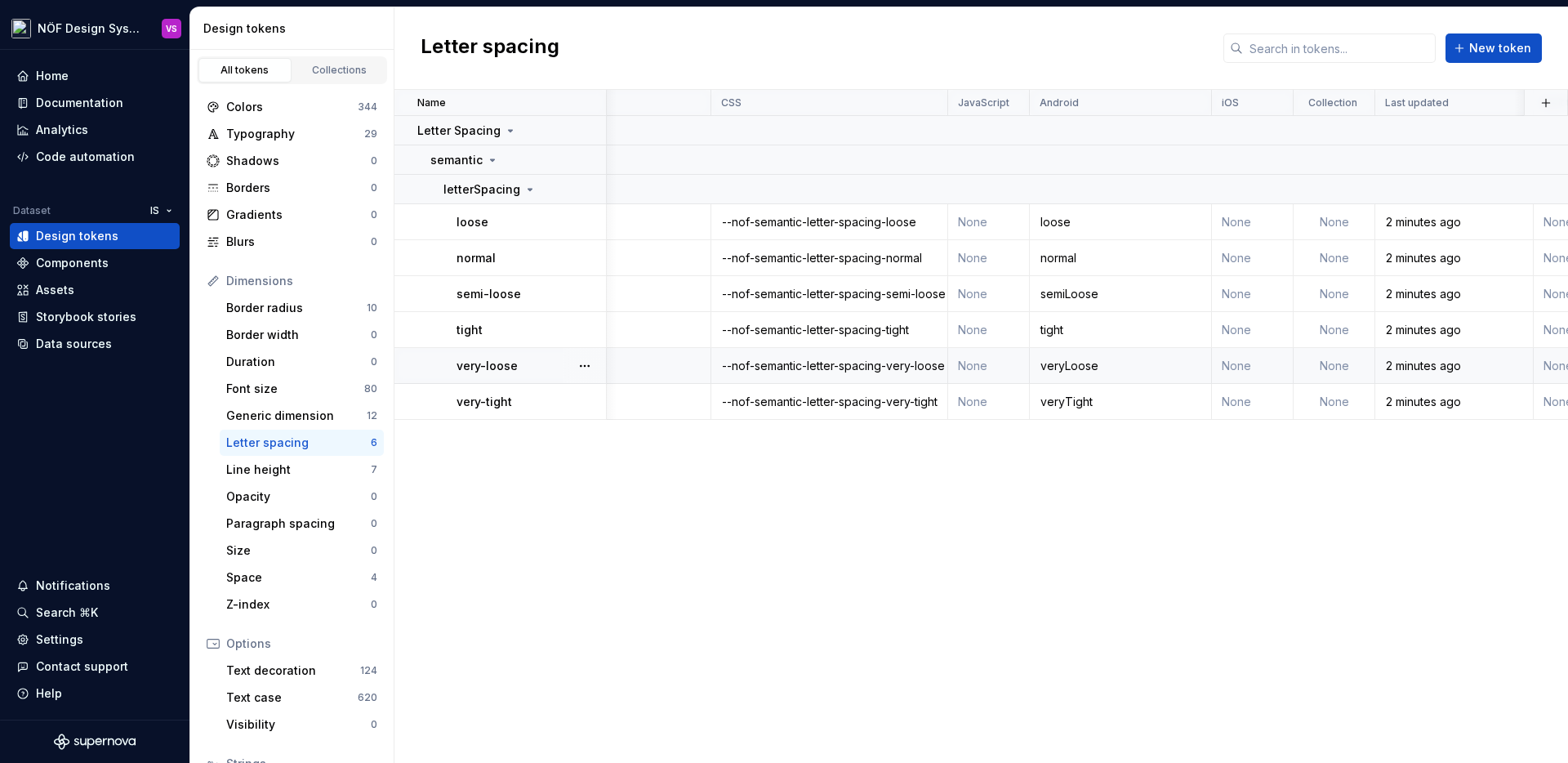
scroll to position [0, 463]
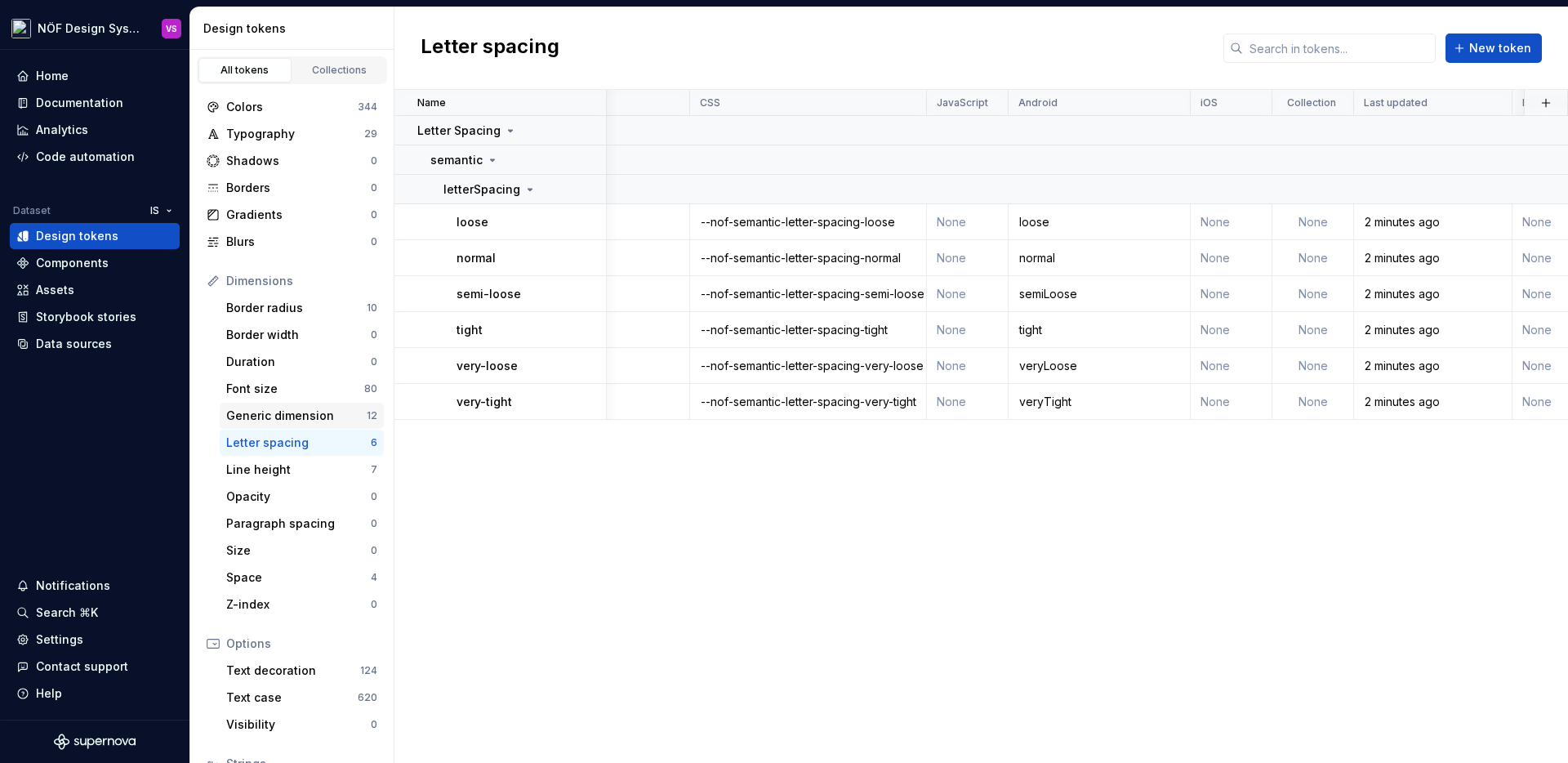
click at [331, 412] on div "Generic dimension" at bounding box center [296, 416] width 141 height 16
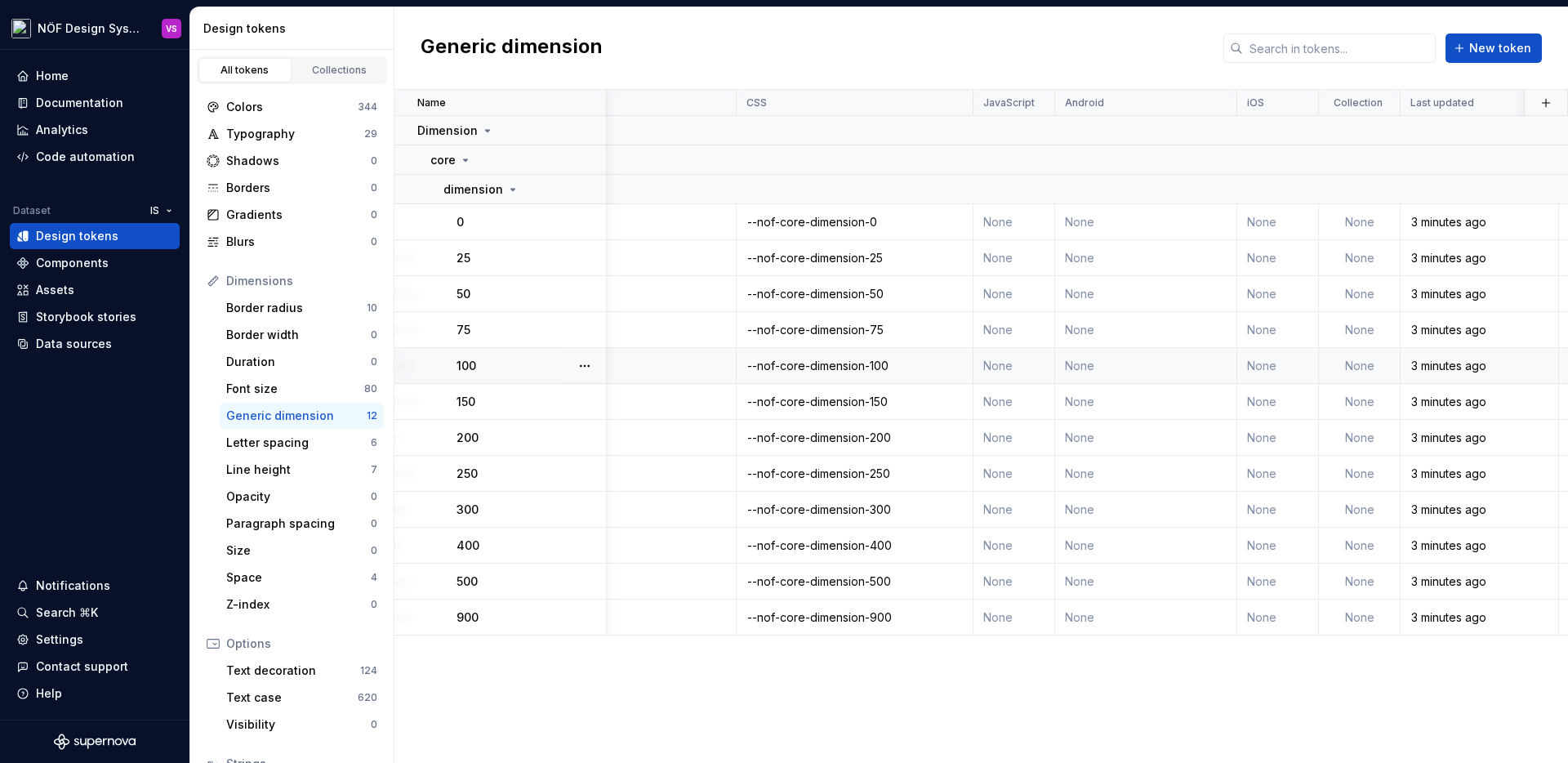
scroll to position [0, 411]
click at [259, 385] on div "Font size" at bounding box center [295, 389] width 138 height 16
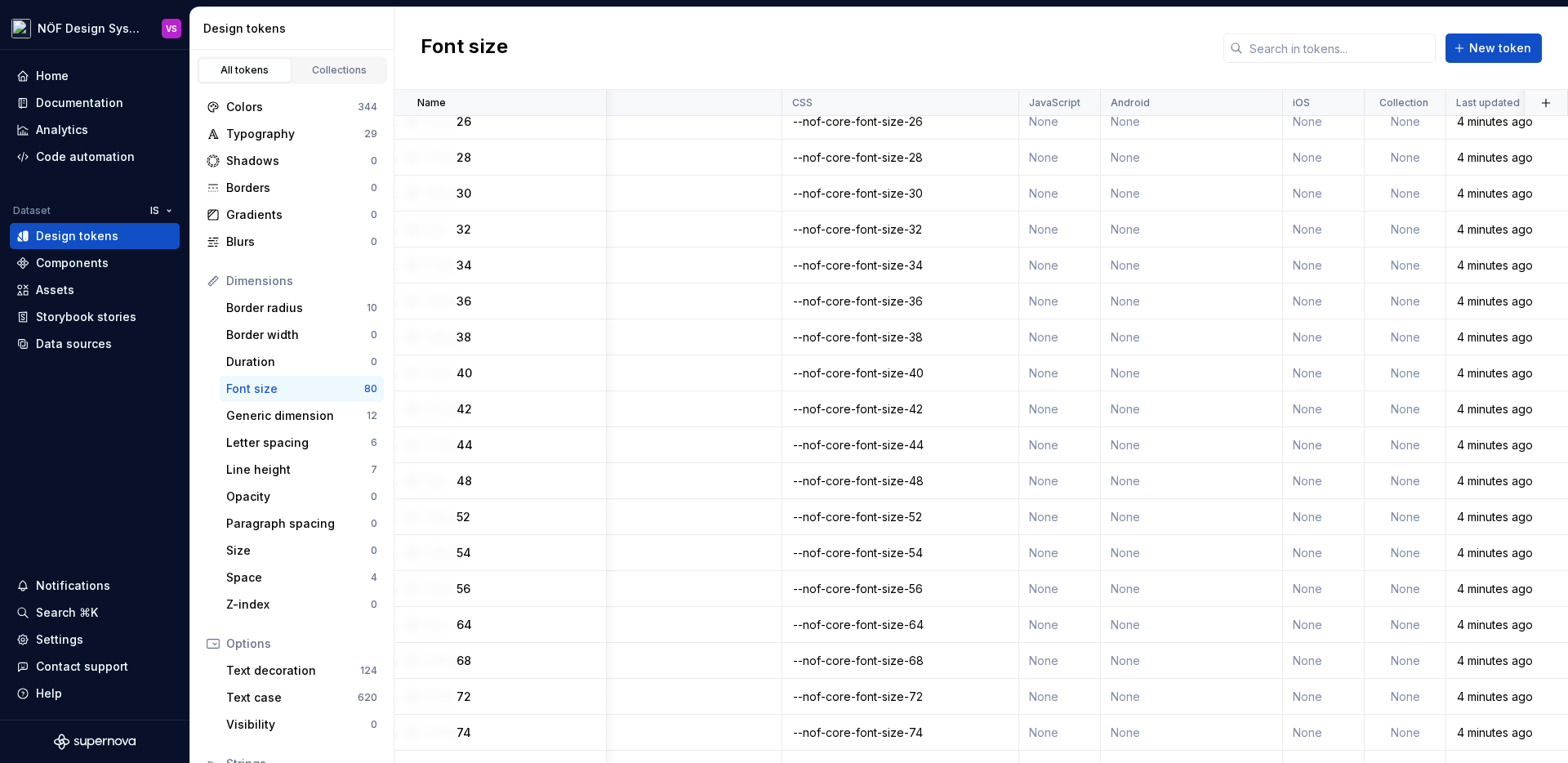
scroll to position [287, 370]
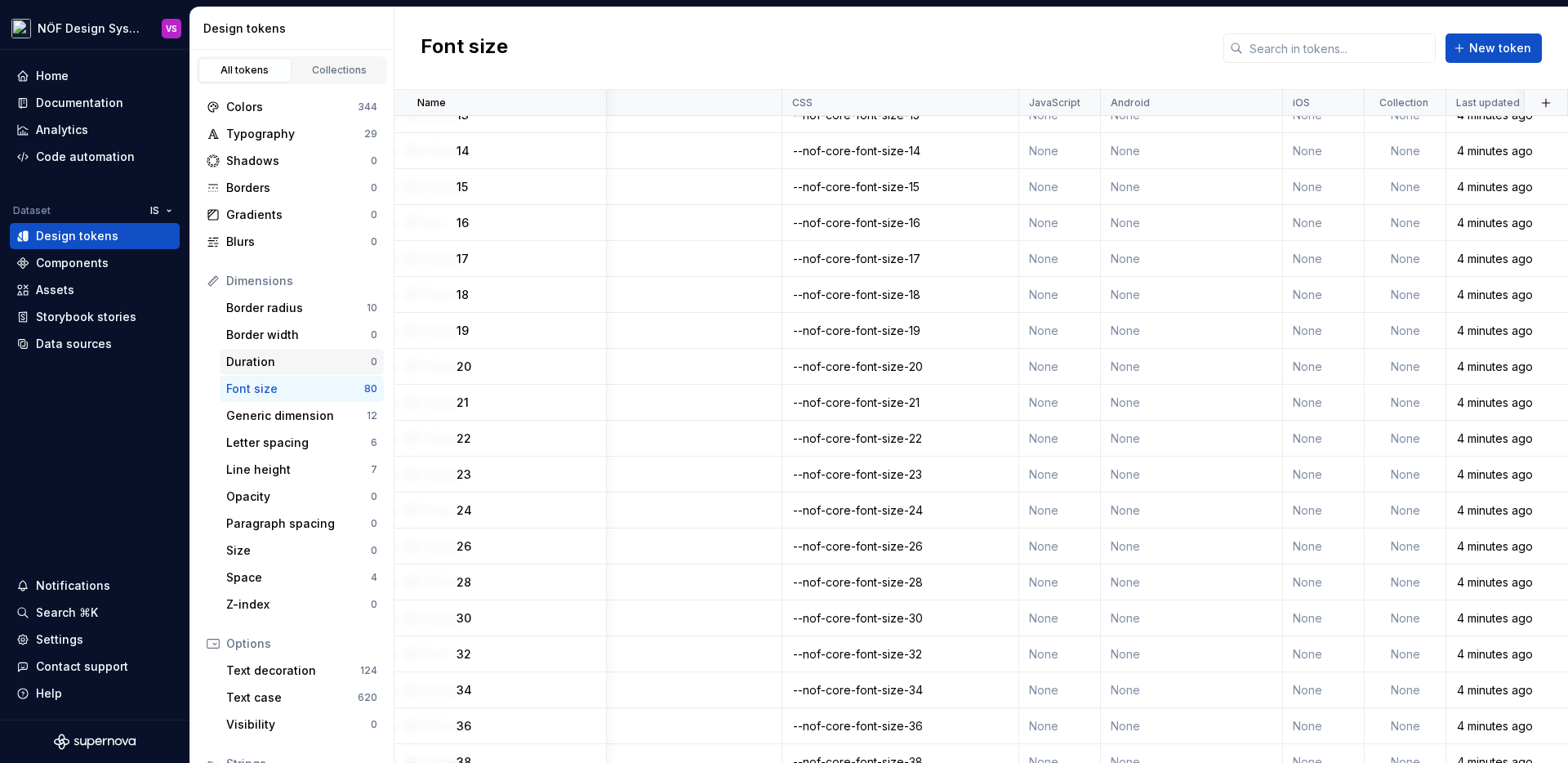
click at [298, 352] on div "Duration 0" at bounding box center [301, 361] width 164 height 26
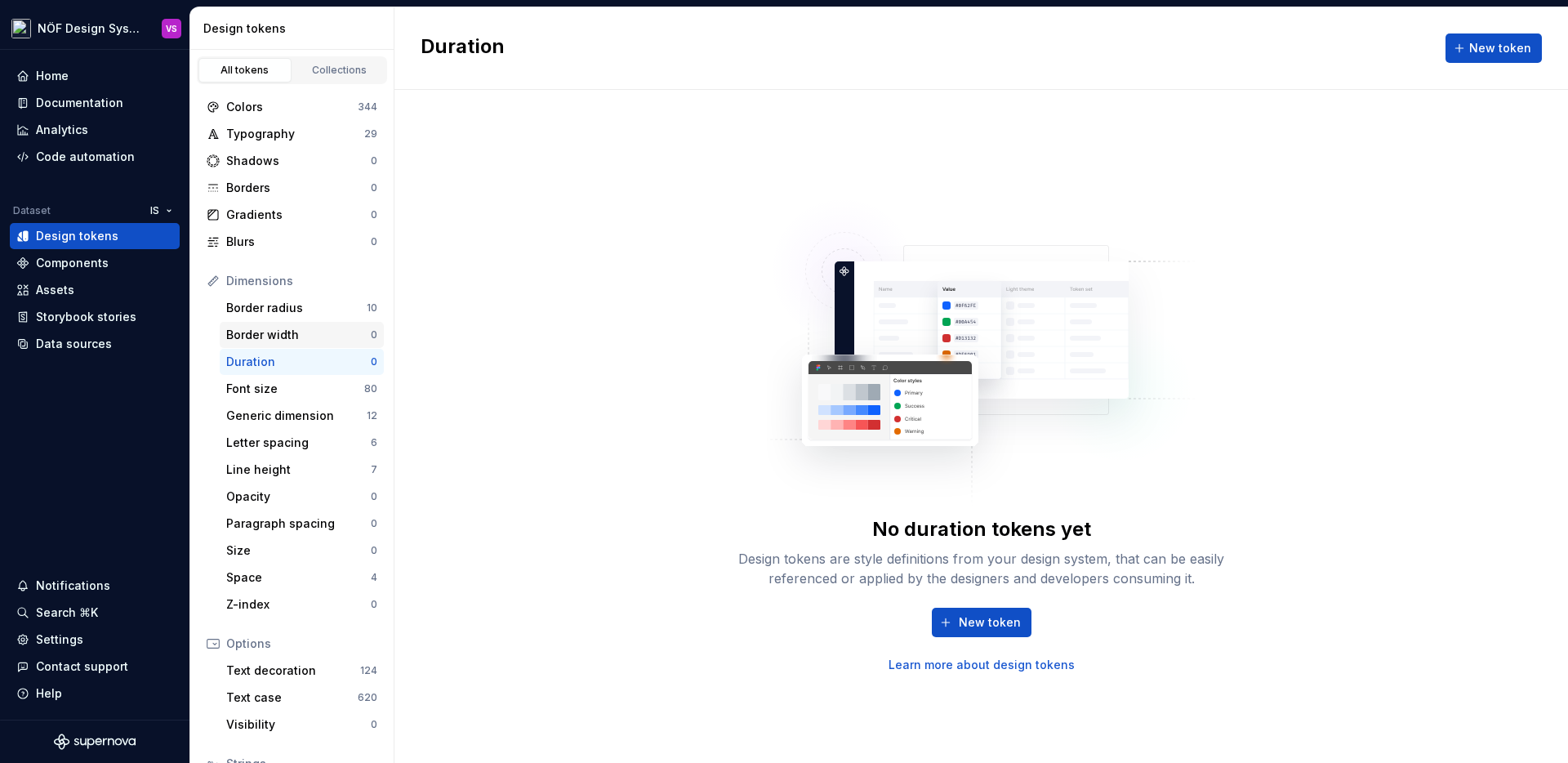
click at [307, 335] on div "Border width" at bounding box center [298, 334] width 144 height 16
click at [311, 312] on div "Border radius" at bounding box center [296, 308] width 141 height 16
